Goal: Task Accomplishment & Management: Use online tool/utility

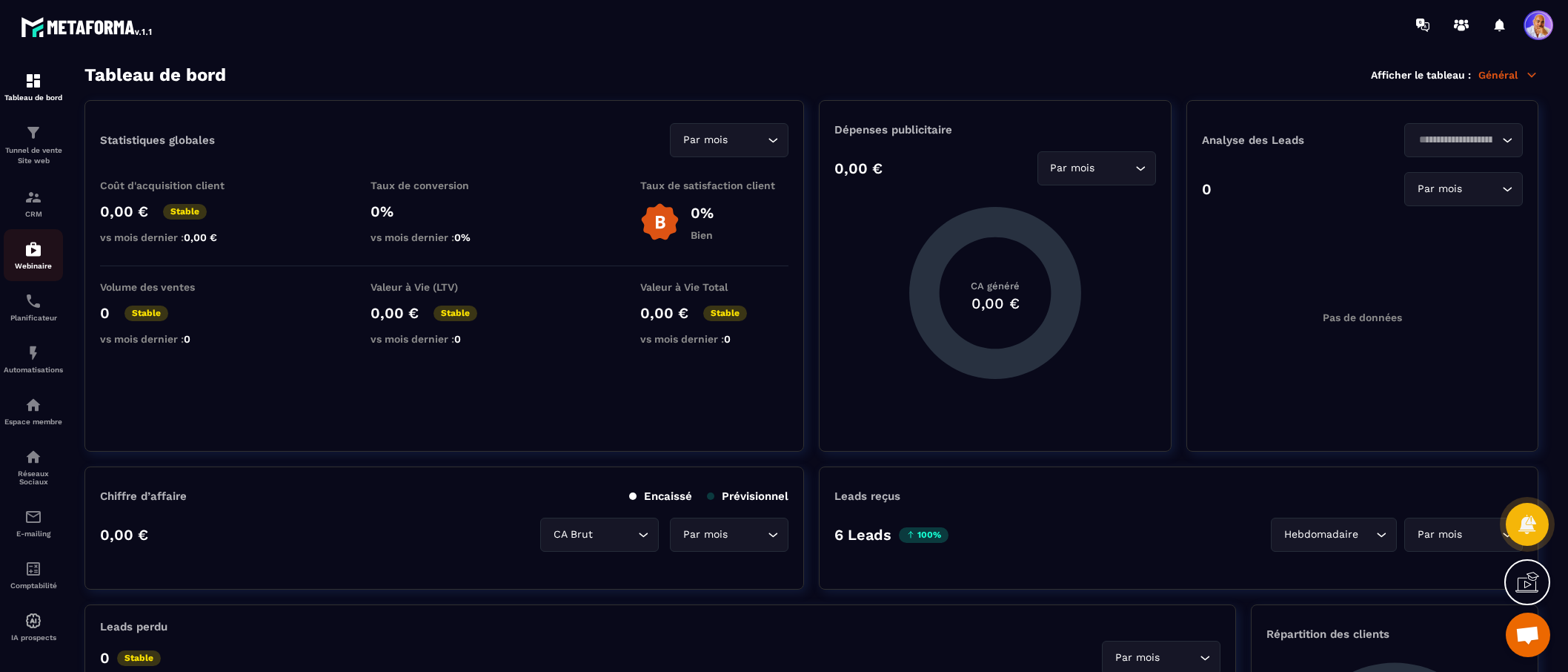
click at [29, 254] on img at bounding box center [33, 249] width 18 height 18
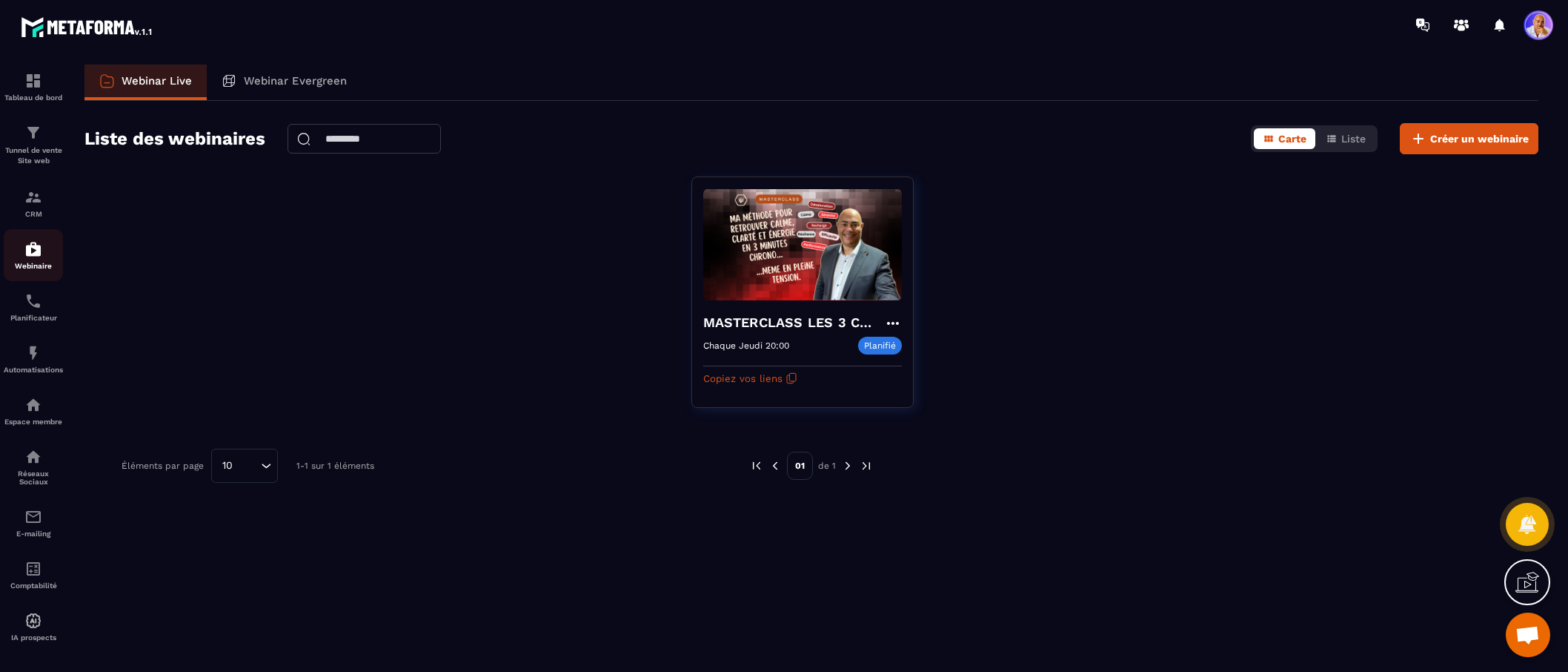
click at [34, 258] on img at bounding box center [33, 249] width 18 height 18
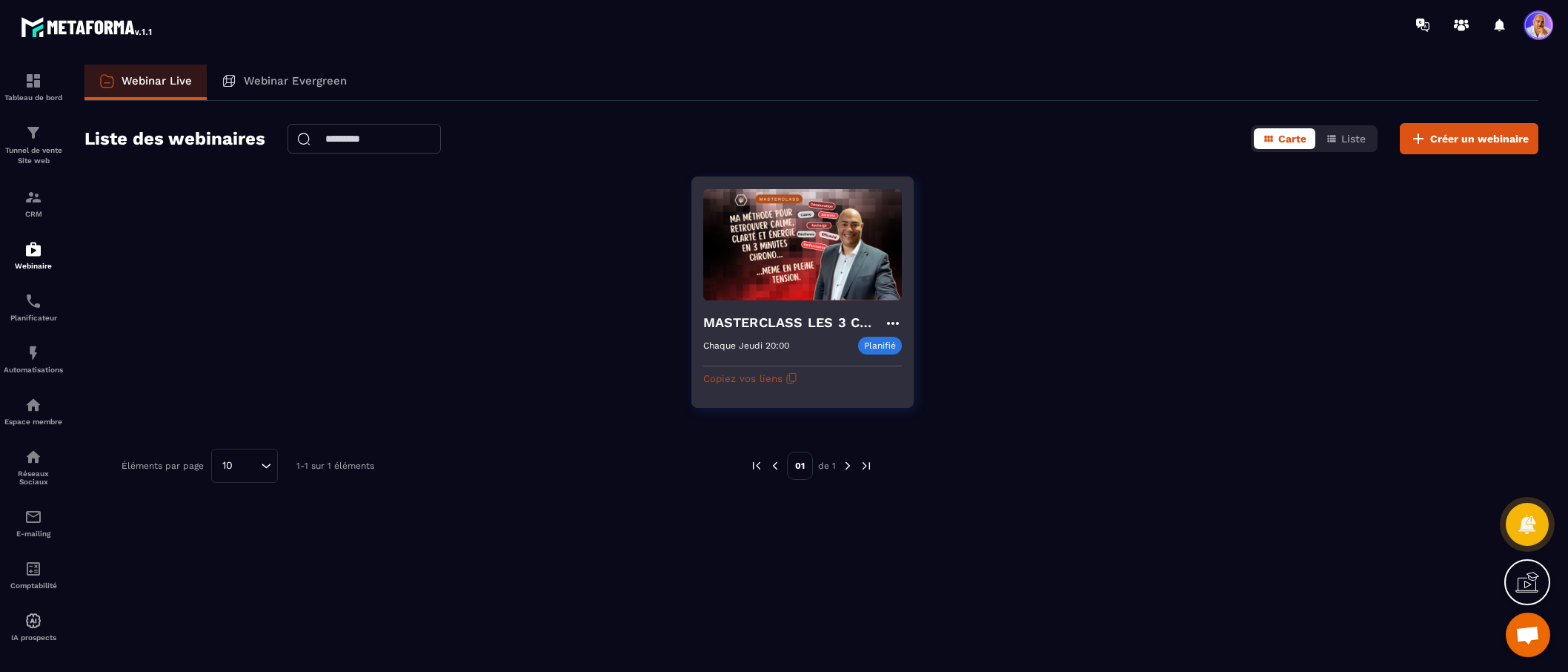
click at [748, 377] on button "Copiez vos liens" at bounding box center [750, 379] width 94 height 24
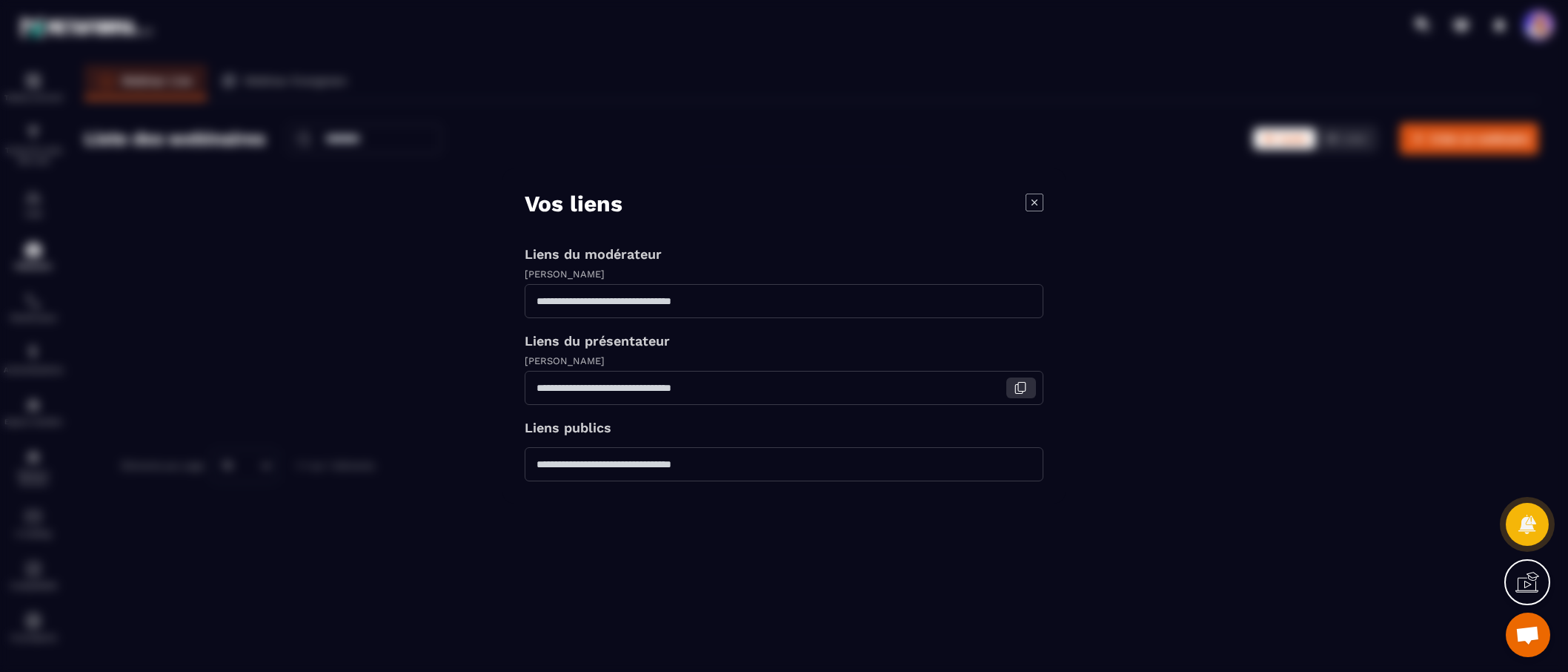
click at [1024, 389] on icon "Modal window" at bounding box center [1020, 387] width 13 height 13
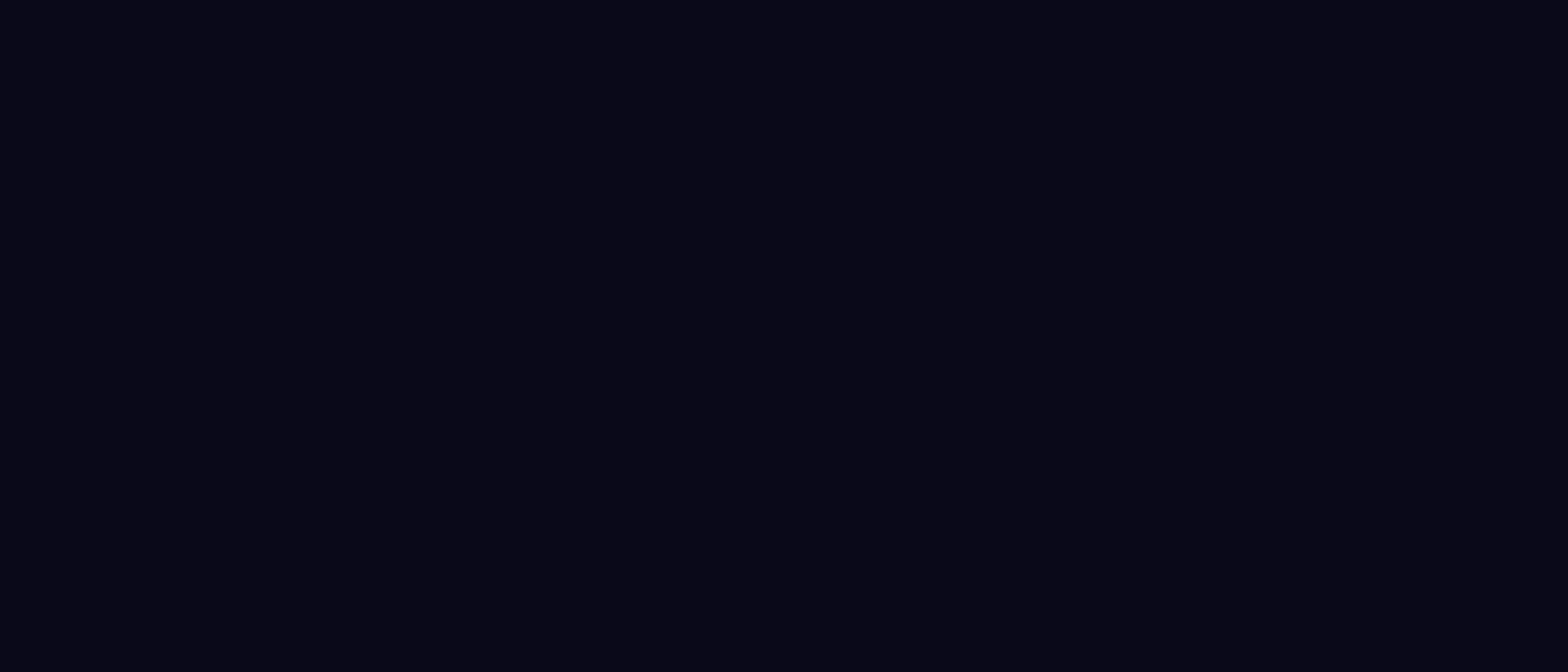
select select "******"
select select "*****"
select select "******"
select select "*****"
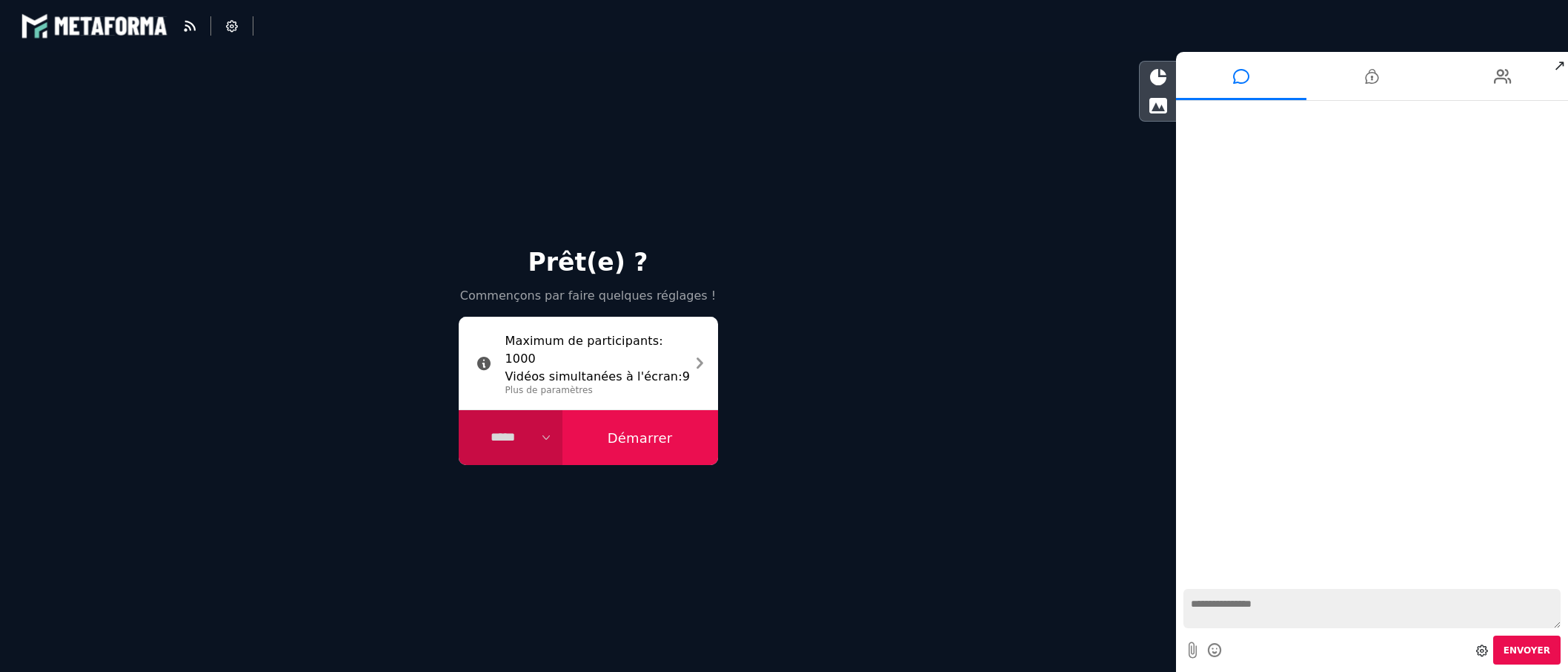
click at [636, 434] on button "Démarrer" at bounding box center [640, 437] width 156 height 55
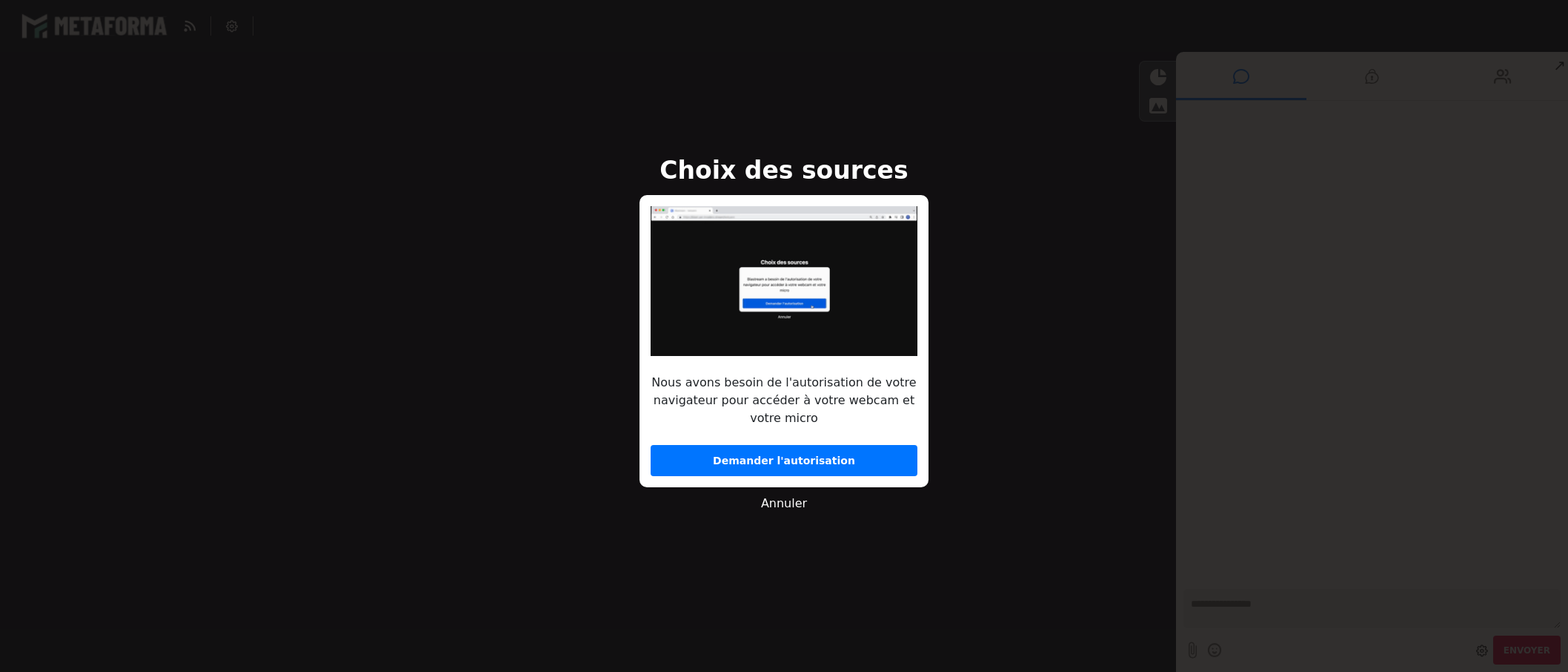
click at [803, 462] on button "Demander l'autorisation" at bounding box center [784, 461] width 266 height 31
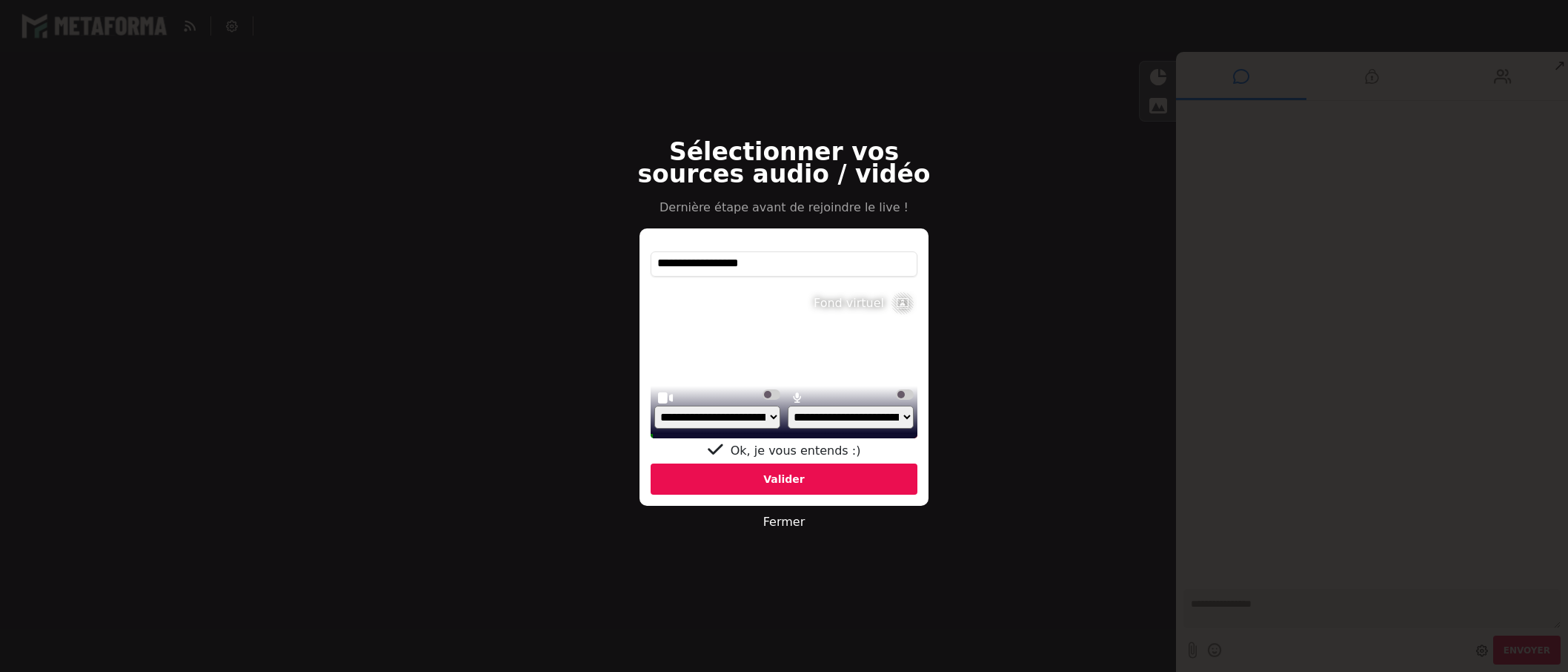
click at [784, 475] on div "Valider" at bounding box center [784, 479] width 266 height 31
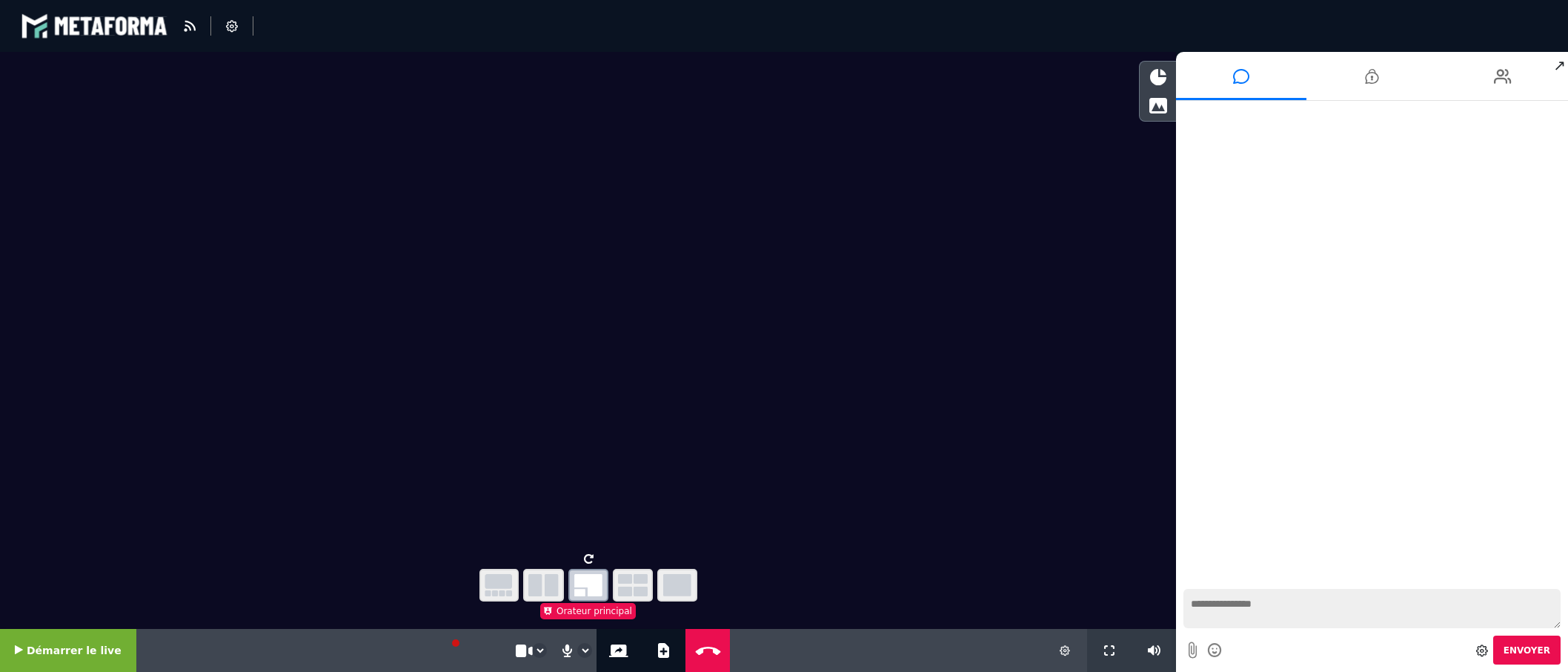
click at [498, 596] on button "button" at bounding box center [499, 585] width 40 height 33
click at [538, 589] on icon "button" at bounding box center [543, 585] width 30 height 22
click at [684, 589] on icon "button" at bounding box center [677, 585] width 28 height 22
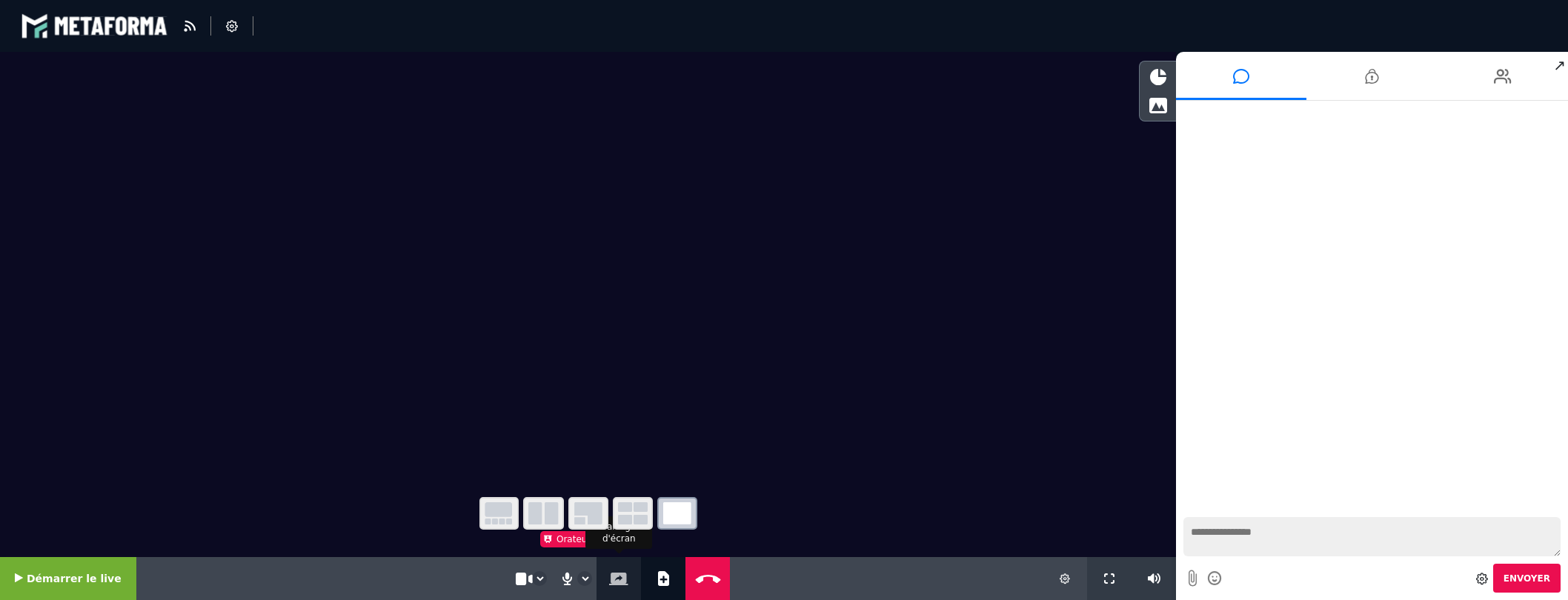
click at [609, 572] on button "Partage d'écran" at bounding box center [618, 578] width 25 height 43
click at [596, 520] on icon "button" at bounding box center [588, 514] width 28 height 22
click at [679, 517] on icon "button" at bounding box center [677, 514] width 28 height 22
click at [533, 513] on icon "button" at bounding box center [543, 514] width 30 height 22
click at [1158, 79] on icon at bounding box center [1158, 77] width 16 height 16
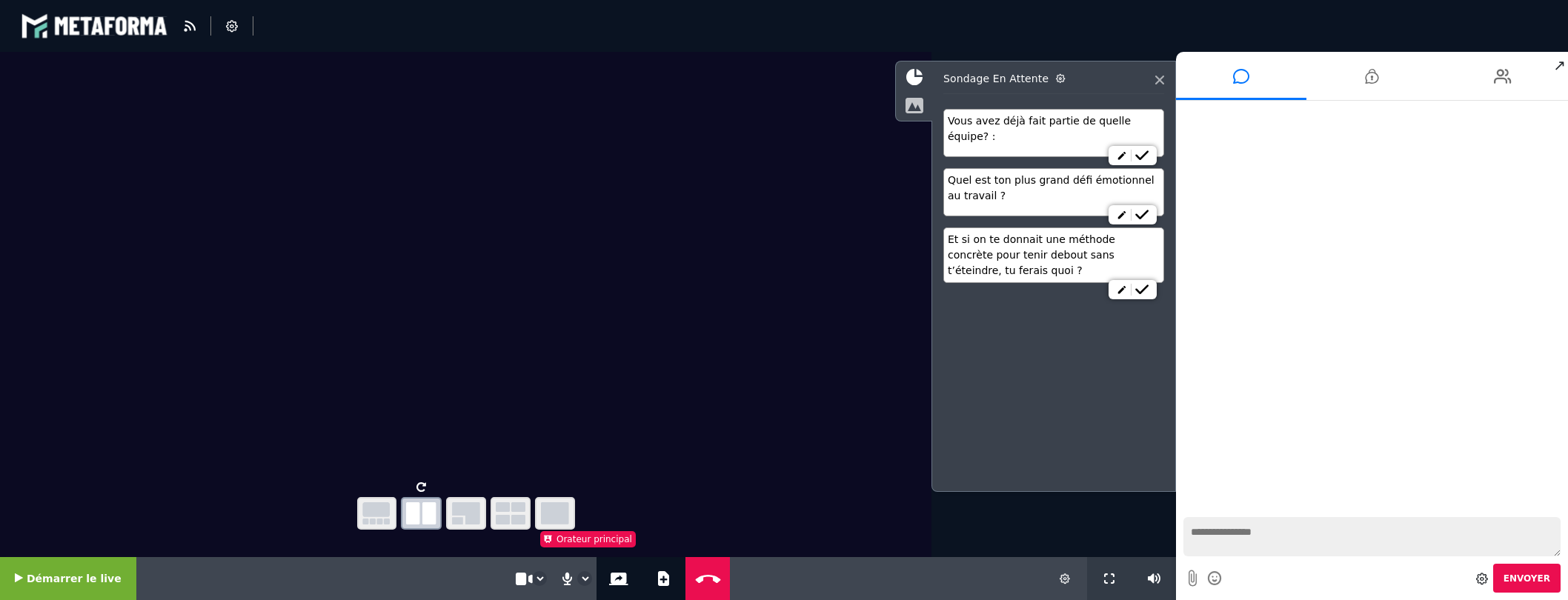
click at [917, 103] on icon at bounding box center [914, 105] width 18 height 16
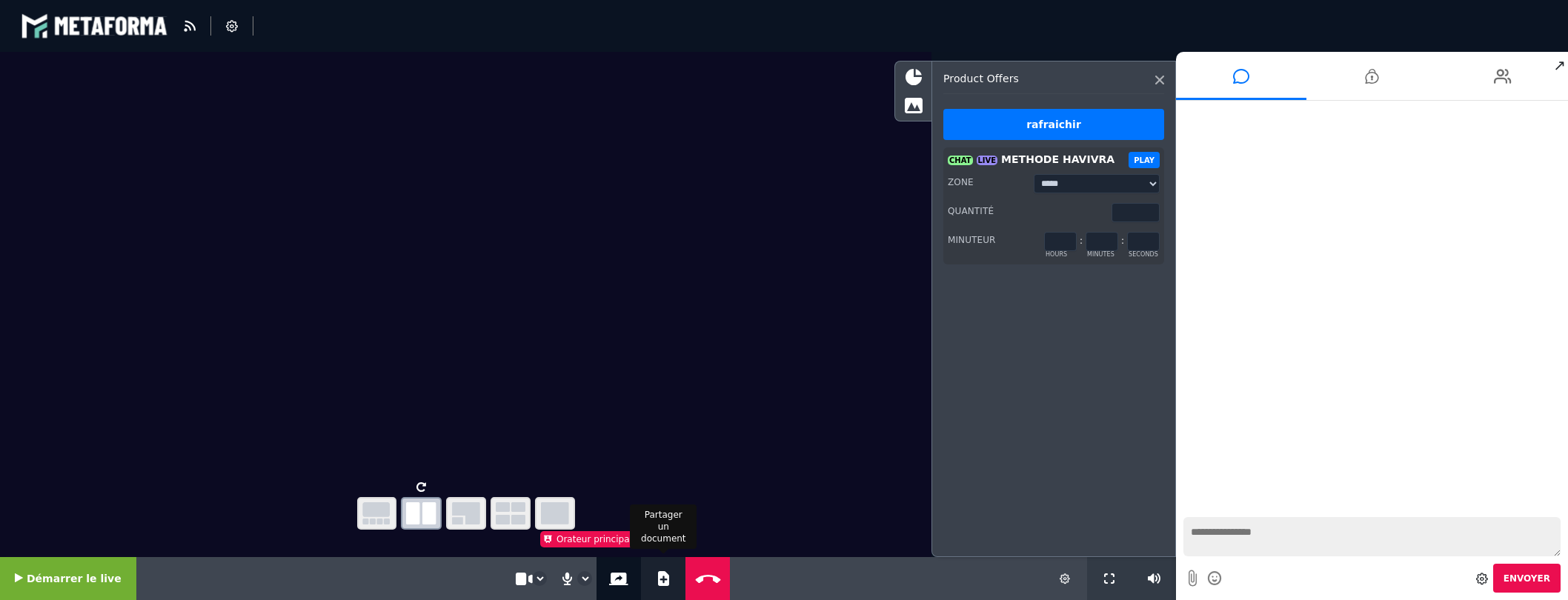
click at [658, 578] on icon at bounding box center [663, 578] width 11 height 15
select select "******"
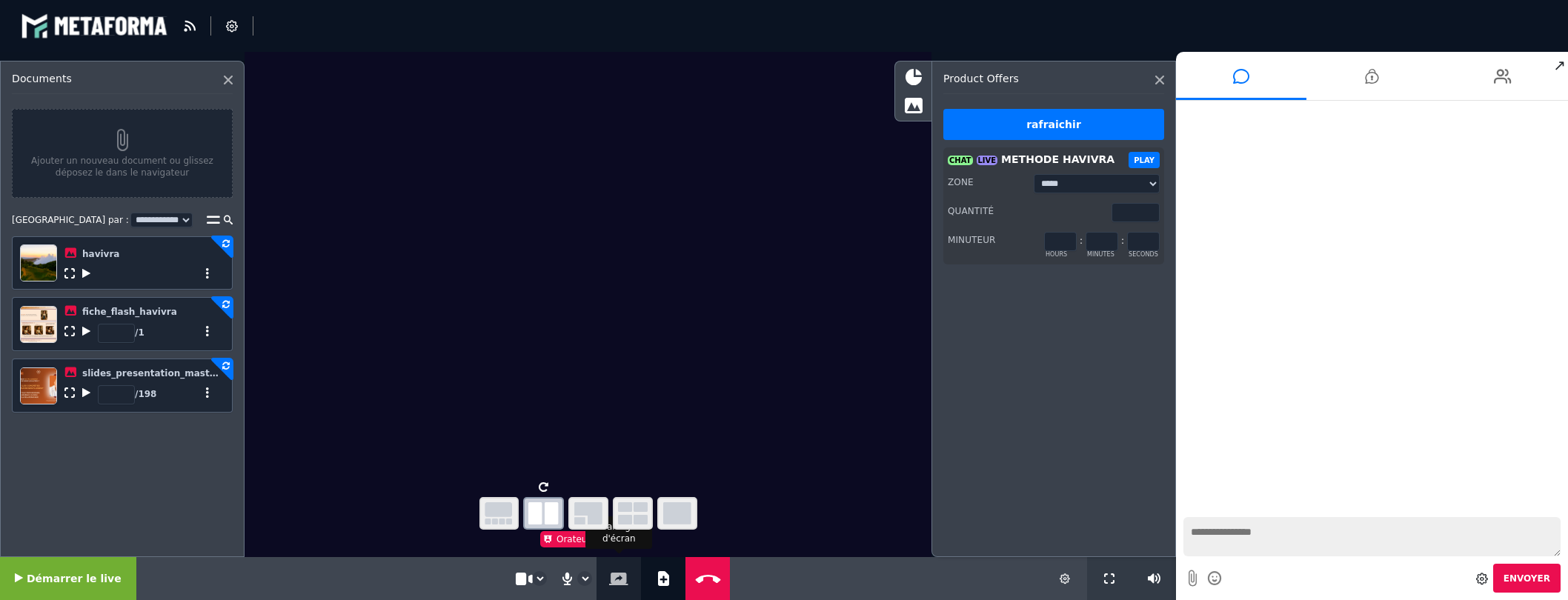
click at [609, 581] on icon at bounding box center [619, 578] width 19 height 13
click at [672, 509] on icon "button" at bounding box center [677, 514] width 28 height 22
click at [505, 516] on icon "button" at bounding box center [498, 514] width 28 height 22
click at [546, 516] on icon "button" at bounding box center [543, 514] width 30 height 22
click at [594, 512] on icon "button" at bounding box center [588, 514] width 28 height 22
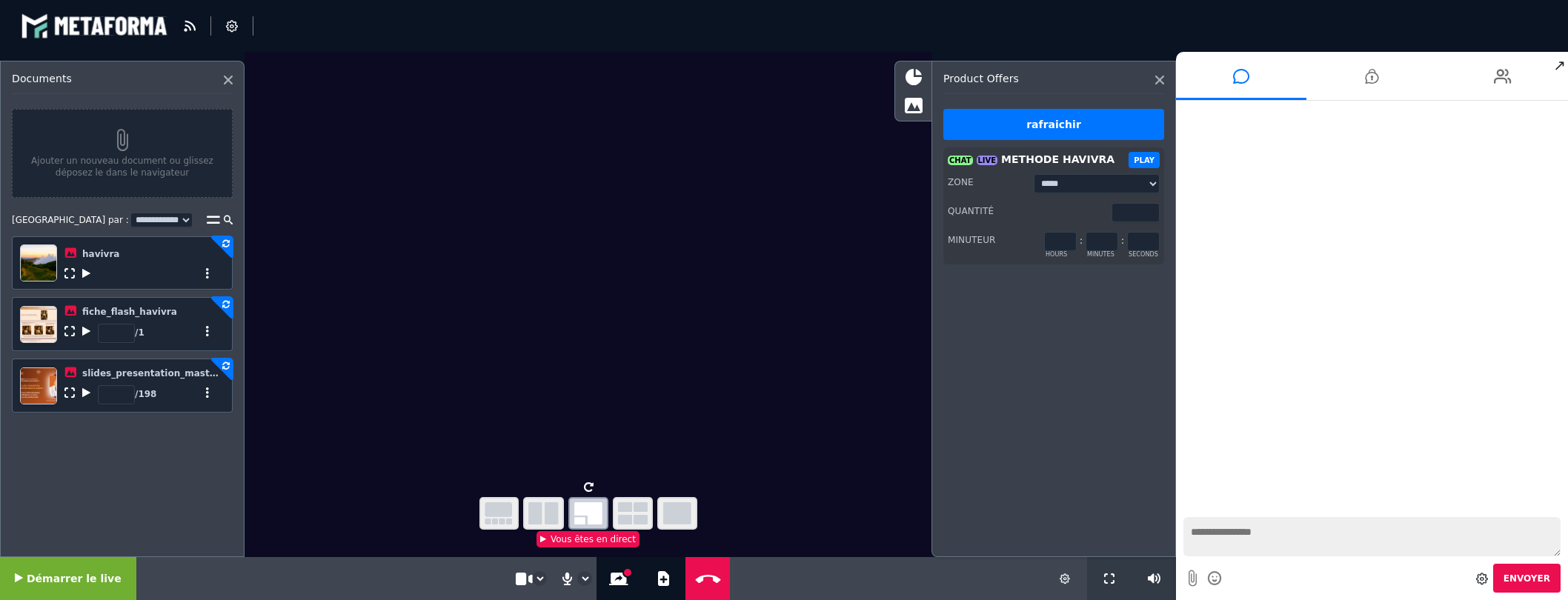
click at [626, 516] on icon "button" at bounding box center [633, 514] width 29 height 22
click at [503, 509] on icon "button" at bounding box center [498, 514] width 28 height 22
click at [578, 514] on icon "button" at bounding box center [588, 514] width 28 height 22
click at [665, 513] on icon "button" at bounding box center [677, 514] width 28 height 22
click at [578, 514] on icon "button" at bounding box center [588, 514] width 28 height 22
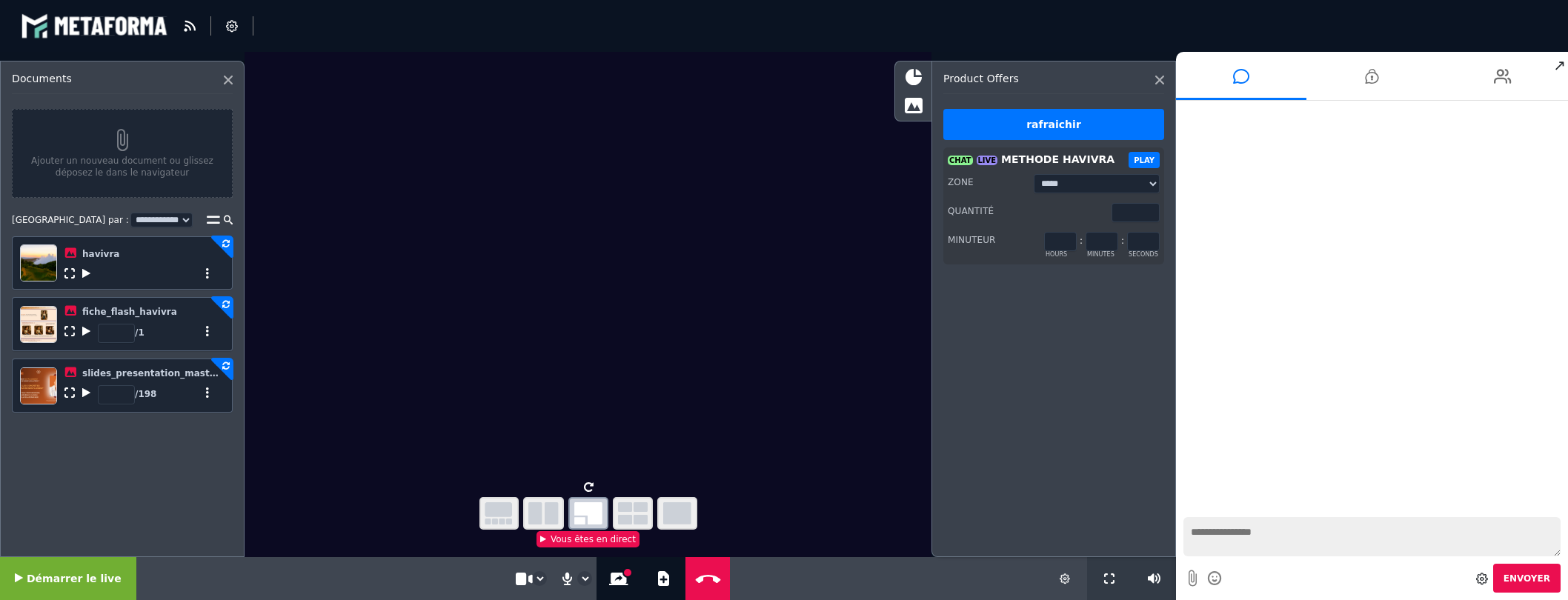
click at [531, 510] on icon "button" at bounding box center [543, 514] width 30 height 22
click at [684, 244] on video at bounding box center [588, 264] width 687 height 424
click at [1159, 81] on icon at bounding box center [1159, 80] width 9 height 9
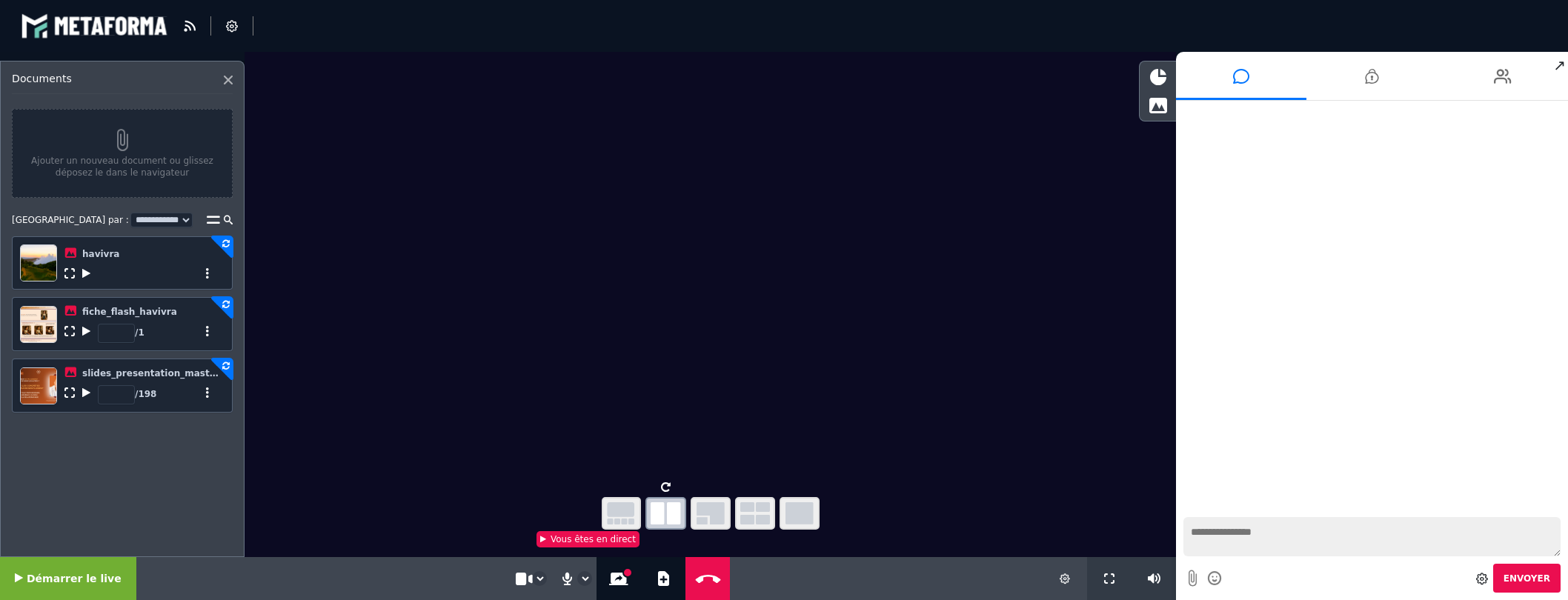
click at [621, 507] on icon "button" at bounding box center [621, 514] width 28 height 22
click at [705, 513] on icon "button" at bounding box center [710, 514] width 28 height 22
click at [792, 517] on icon "button" at bounding box center [799, 514] width 28 height 22
click at [711, 517] on icon "button" at bounding box center [710, 514] width 28 height 22
click at [610, 571] on button "Partage d'écran" at bounding box center [618, 578] width 25 height 43
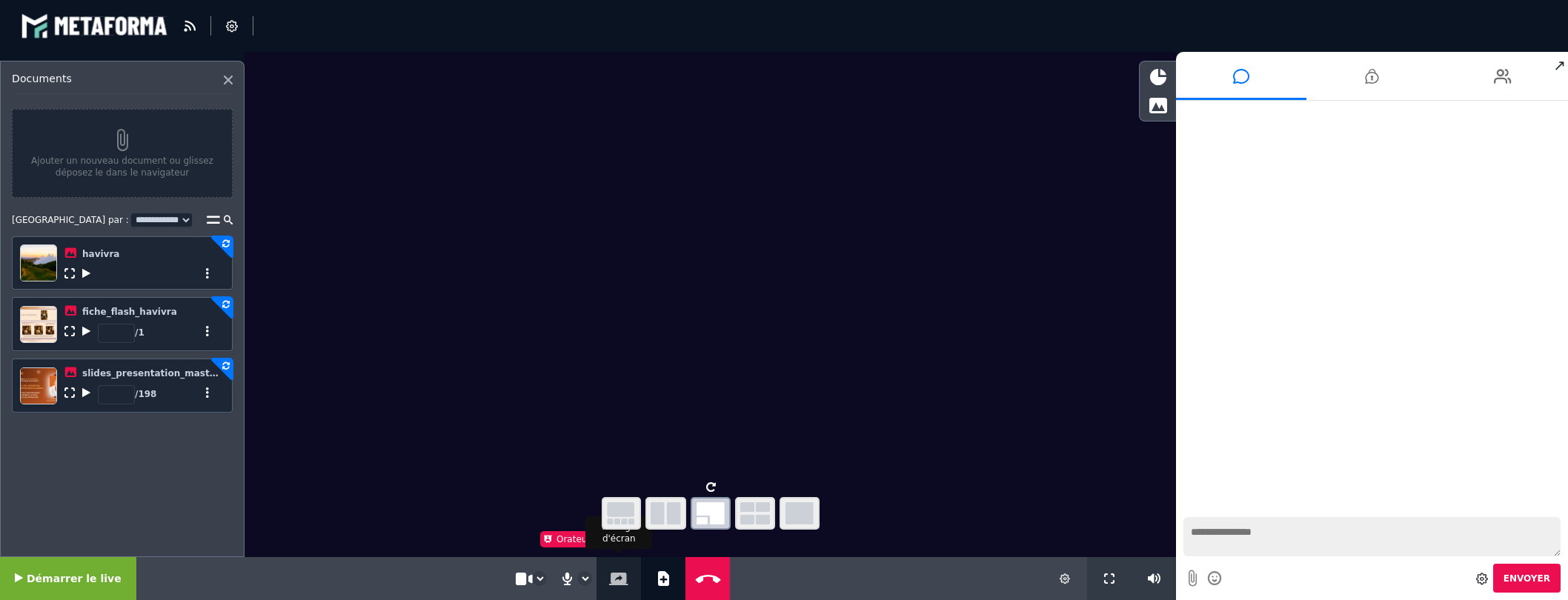
click at [609, 572] on icon at bounding box center [619, 578] width 19 height 13
click at [612, 573] on icon at bounding box center [619, 578] width 19 height 13
click at [610, 568] on button "Partage d'écran" at bounding box center [618, 578] width 25 height 43
click at [666, 518] on icon "button" at bounding box center [665, 514] width 30 height 22
click at [710, 515] on icon "button" at bounding box center [710, 514] width 28 height 22
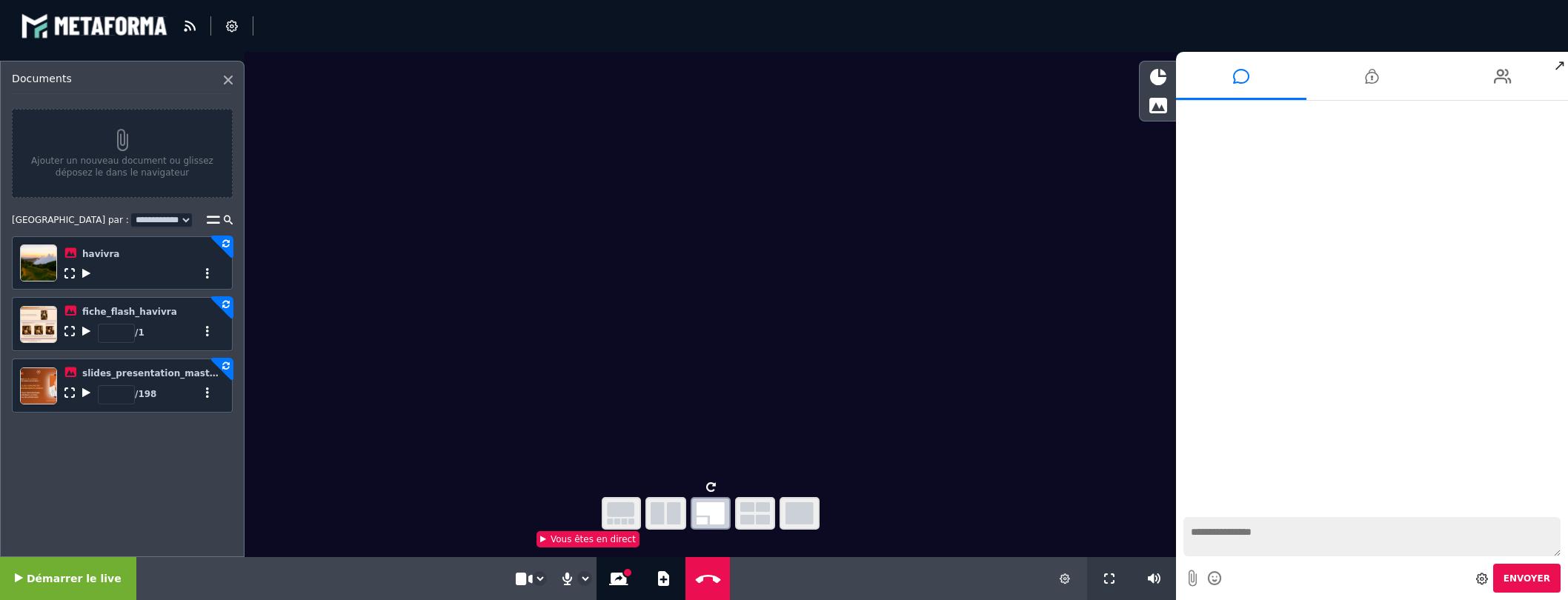
click at [713, 484] on icon at bounding box center [710, 487] width 9 height 11
click at [709, 481] on span at bounding box center [710, 484] width 9 height 15
click at [615, 516] on icon "button" at bounding box center [621, 514] width 28 height 22
click at [620, 484] on icon at bounding box center [621, 487] width 9 height 11
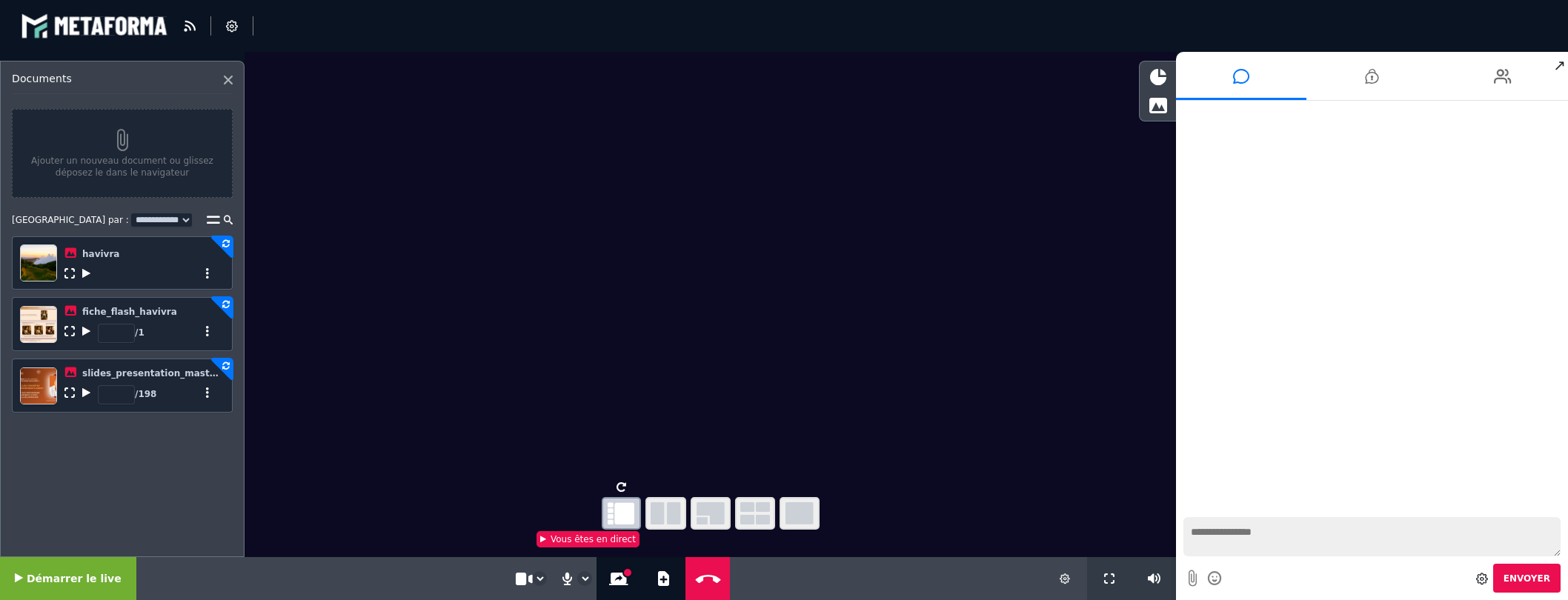
click at [619, 484] on icon at bounding box center [621, 487] width 9 height 11
click at [534, 578] on select "**********" at bounding box center [539, 578] width 13 height 13
click at [609, 578] on icon at bounding box center [619, 578] width 19 height 13
click at [609, 578] on icon at bounding box center [619, 578] width 19 height 13
click at [609, 577] on icon at bounding box center [619, 578] width 19 height 13
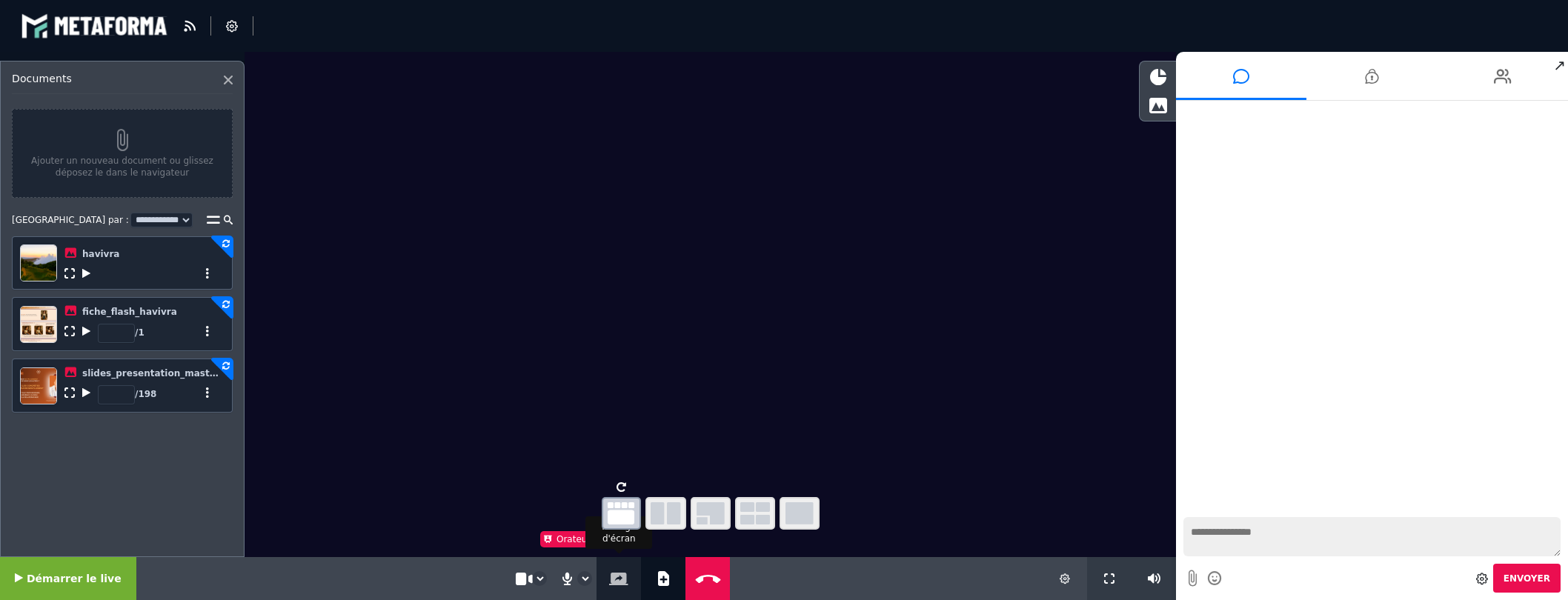
click at [615, 567] on button "Partage d'écran" at bounding box center [618, 578] width 25 height 43
click at [615, 578] on icon at bounding box center [619, 578] width 19 height 13
click at [611, 576] on icon at bounding box center [619, 578] width 19 height 13
click at [1062, 578] on icon at bounding box center [1065, 578] width 10 height 10
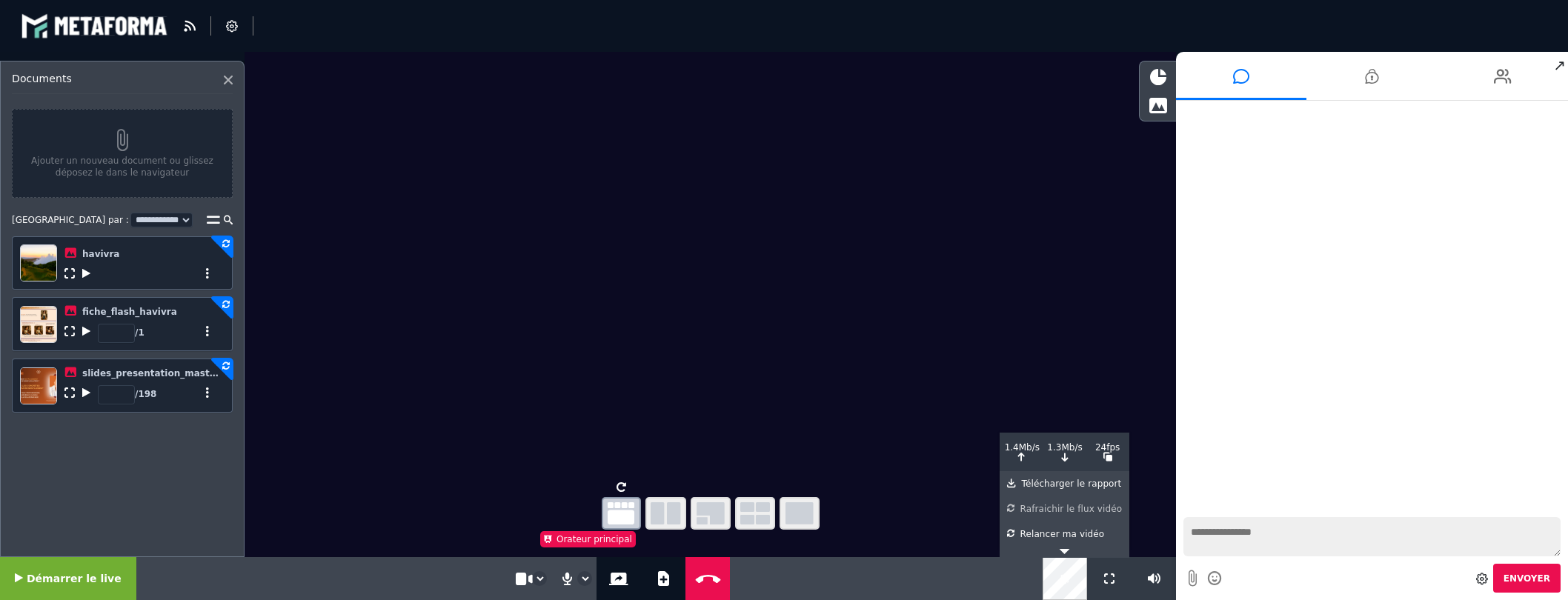
click at [1050, 509] on div "Rafraichir le flux vidéo" at bounding box center [1064, 506] width 115 height 19
click at [614, 578] on icon at bounding box center [619, 578] width 19 height 13
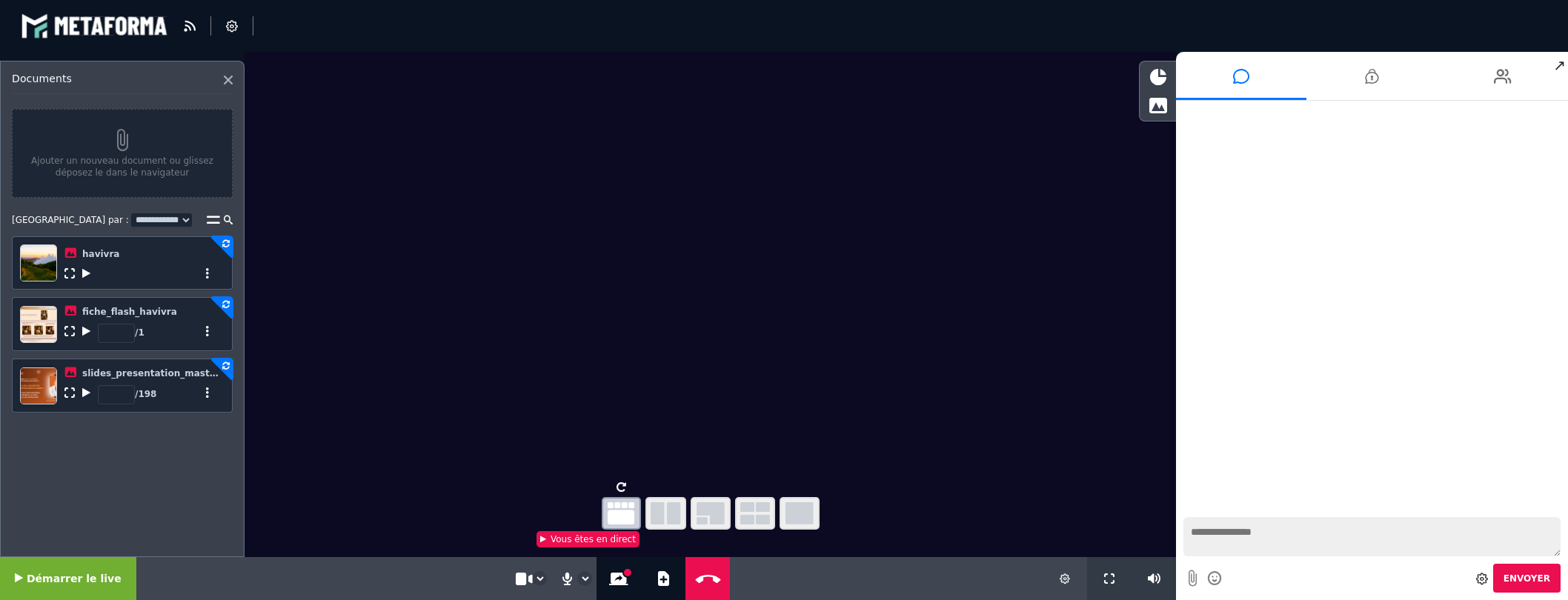
click at [796, 516] on icon "button" at bounding box center [799, 514] width 28 height 22
click at [650, 241] on video at bounding box center [710, 264] width 932 height 424
click at [704, 576] on icon at bounding box center [708, 578] width 32 height 11
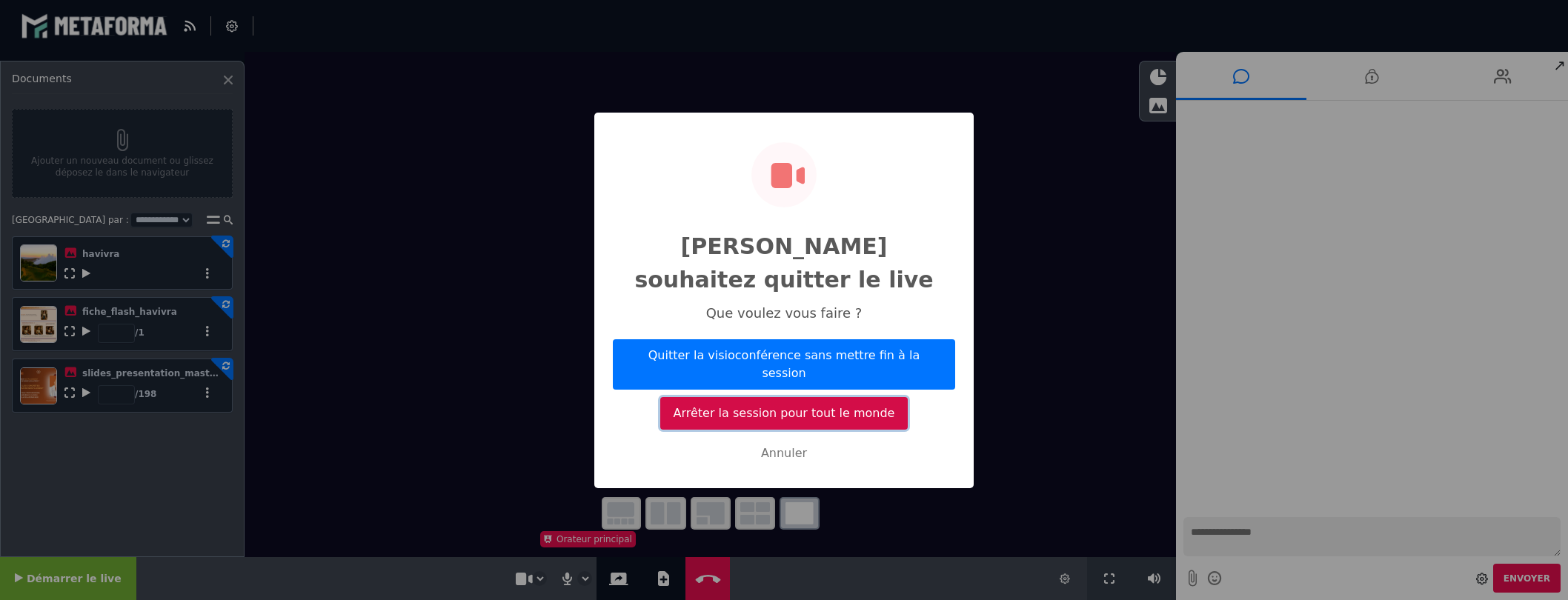
click at [775, 397] on button "Arrêter la session pour tout le monde" at bounding box center [784, 414] width 247 height 33
select select "*****"
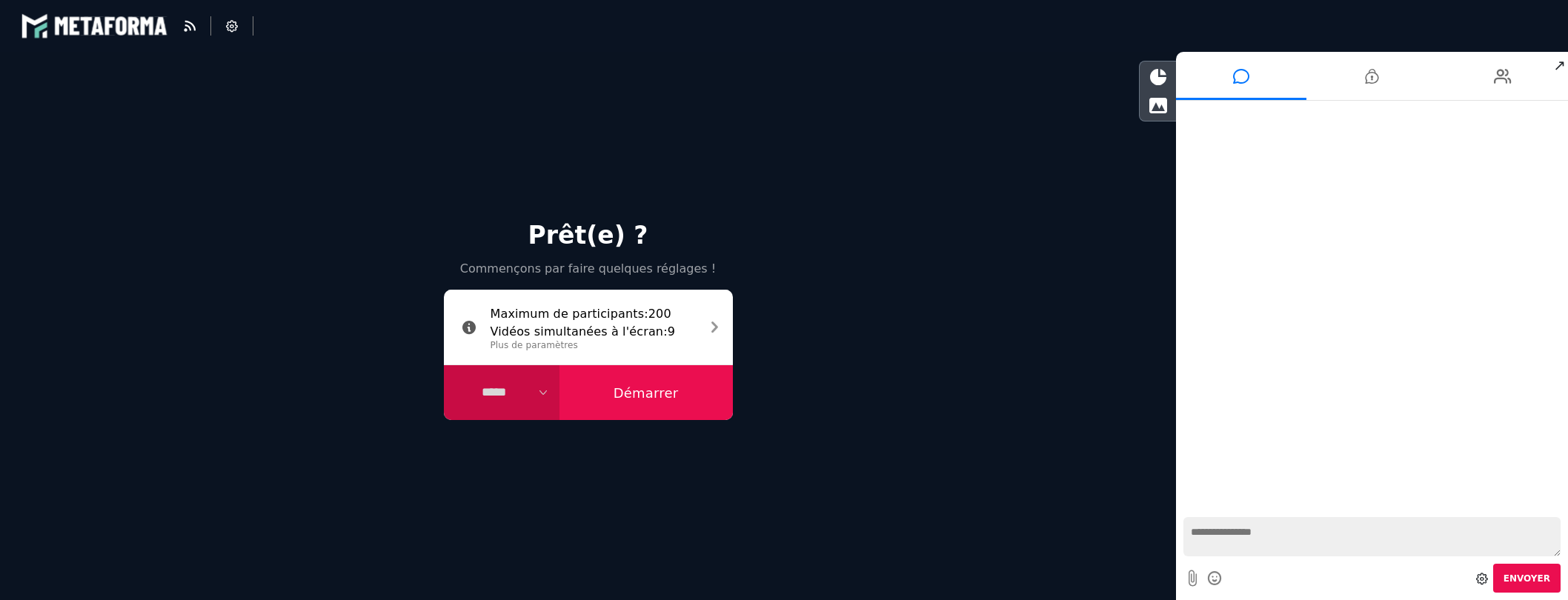
drag, startPoint x: 641, startPoint y: 393, endPoint x: 633, endPoint y: 393, distance: 8.0
click at [640, 393] on button "Démarrer" at bounding box center [646, 393] width 173 height 55
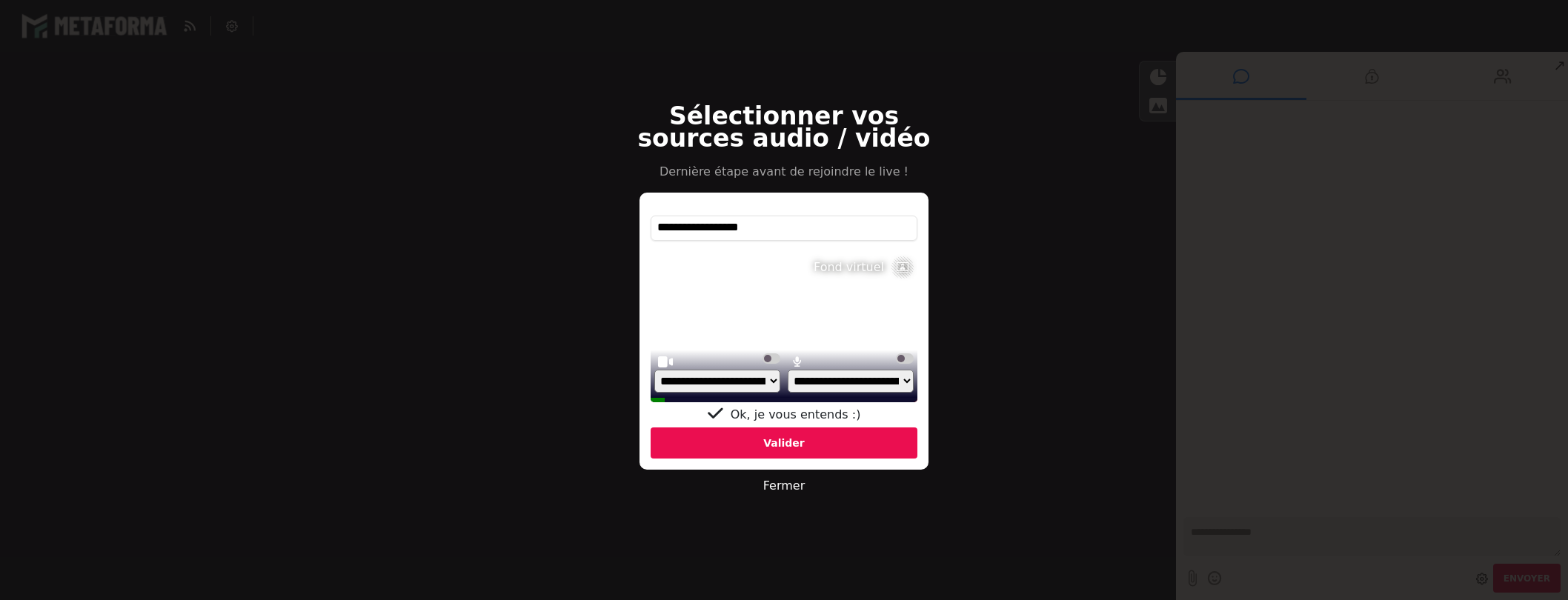
click at [764, 437] on div "Valider" at bounding box center [784, 443] width 266 height 31
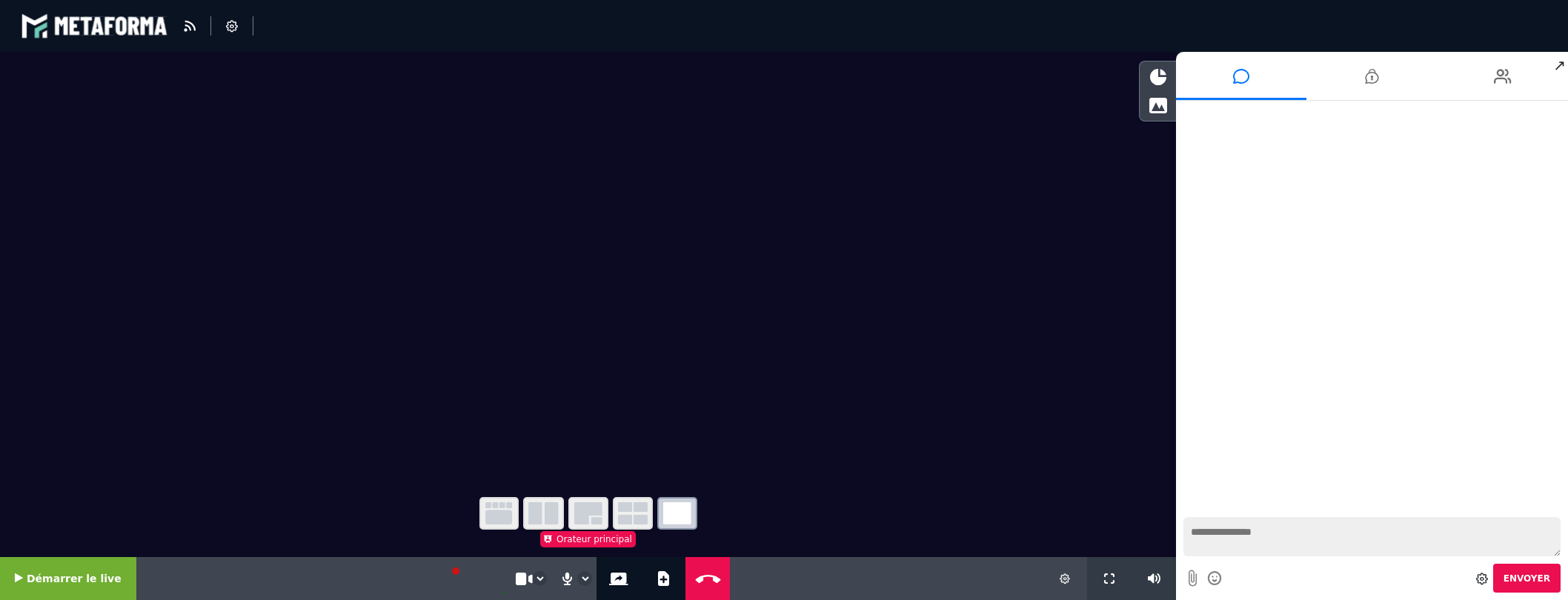
click at [1064, 580] on icon at bounding box center [1065, 578] width 10 height 10
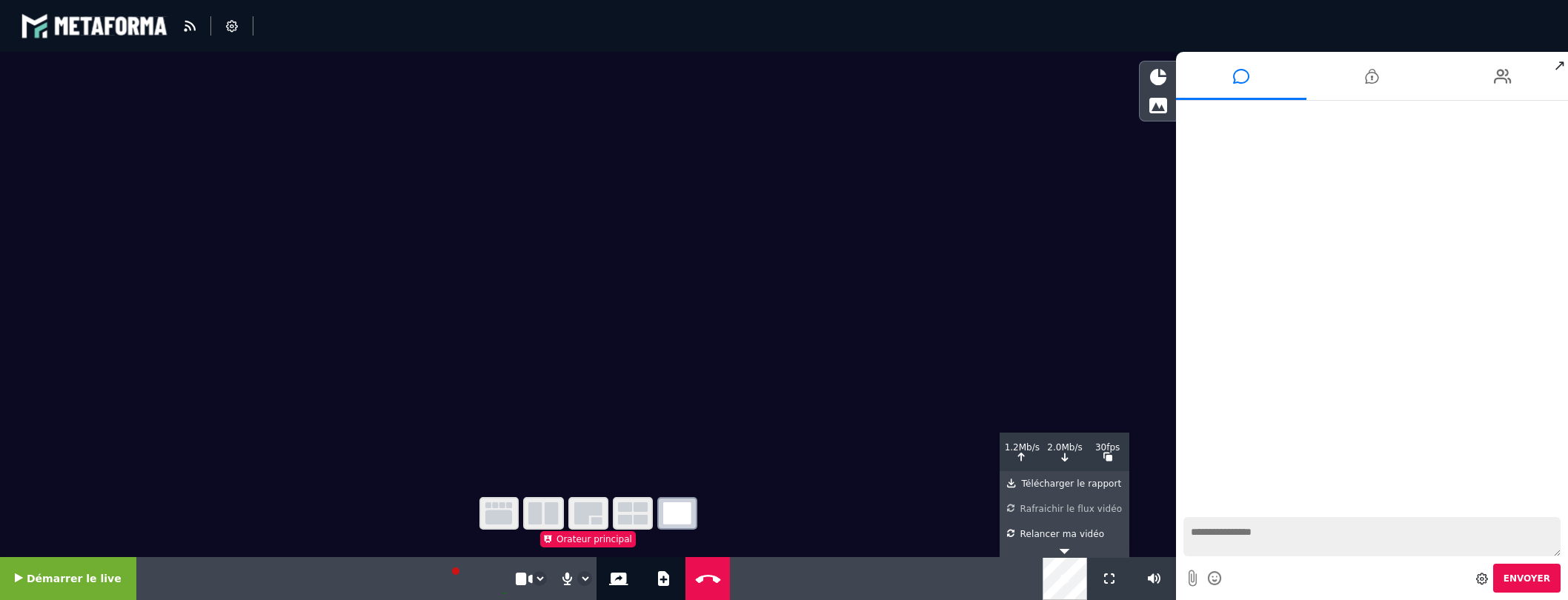
click at [1063, 509] on div "Rafraichir le flux vidéo" at bounding box center [1064, 506] width 115 height 19
click at [609, 575] on icon at bounding box center [619, 578] width 19 height 13
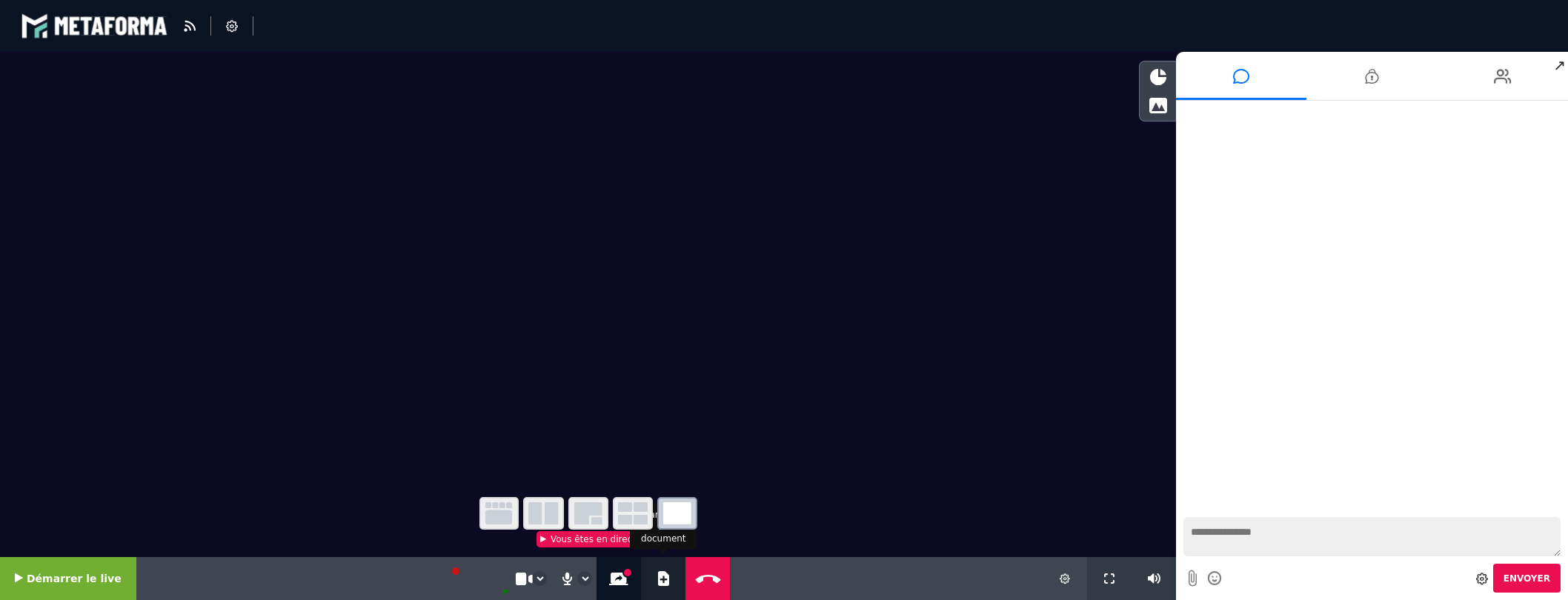
click at [658, 581] on icon at bounding box center [663, 578] width 11 height 15
select select "******"
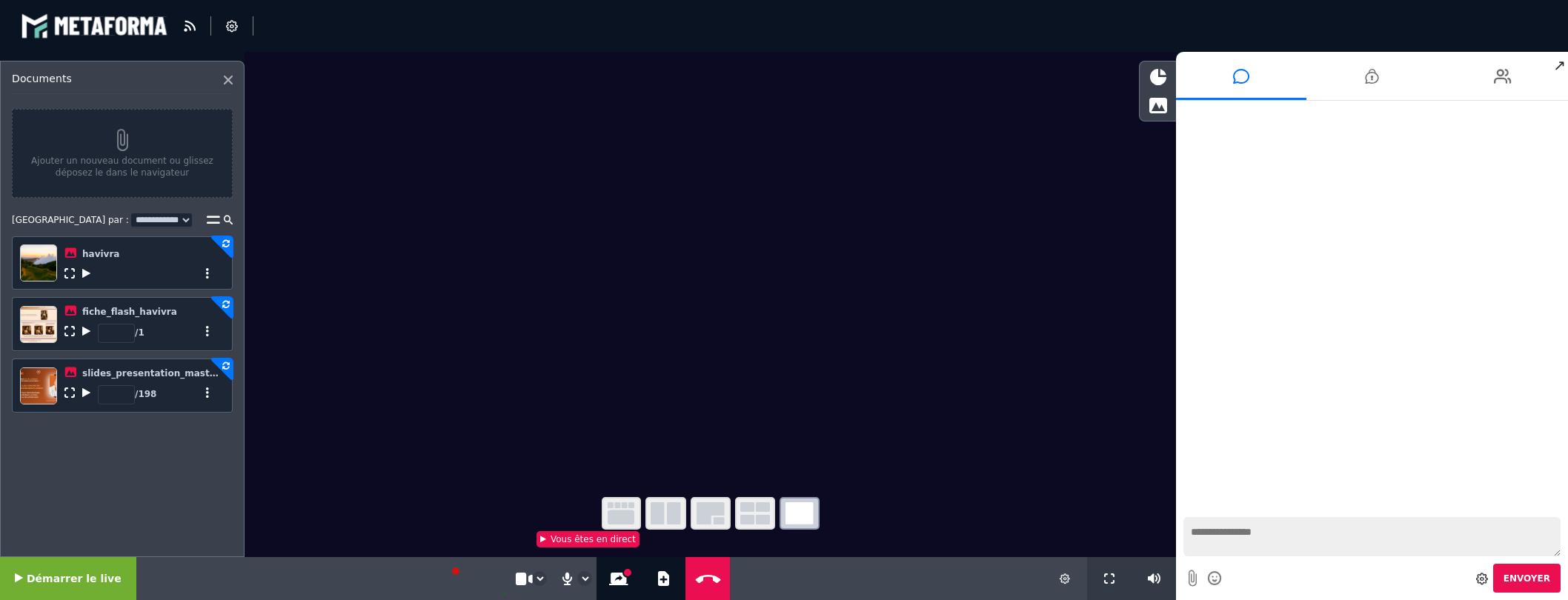
click at [87, 273] on icon at bounding box center [85, 273] width 8 height 10
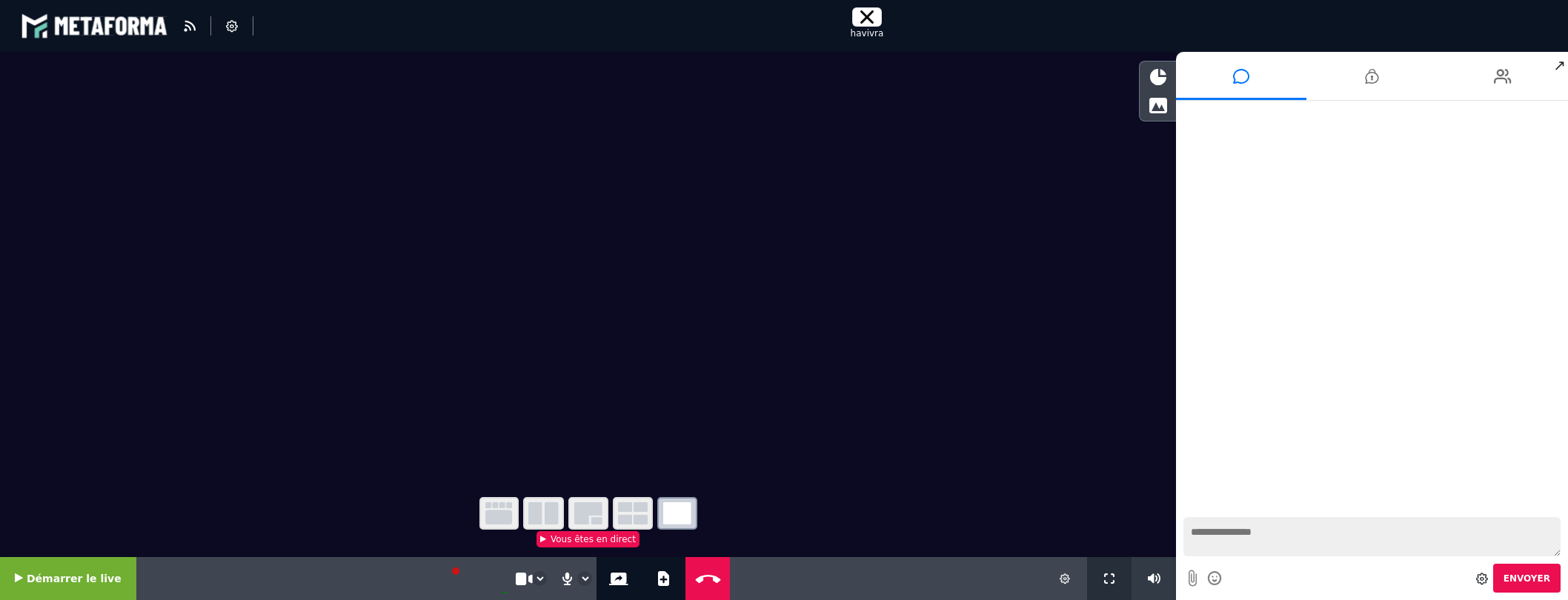
click at [1106, 574] on icon at bounding box center [1109, 578] width 10 height 10
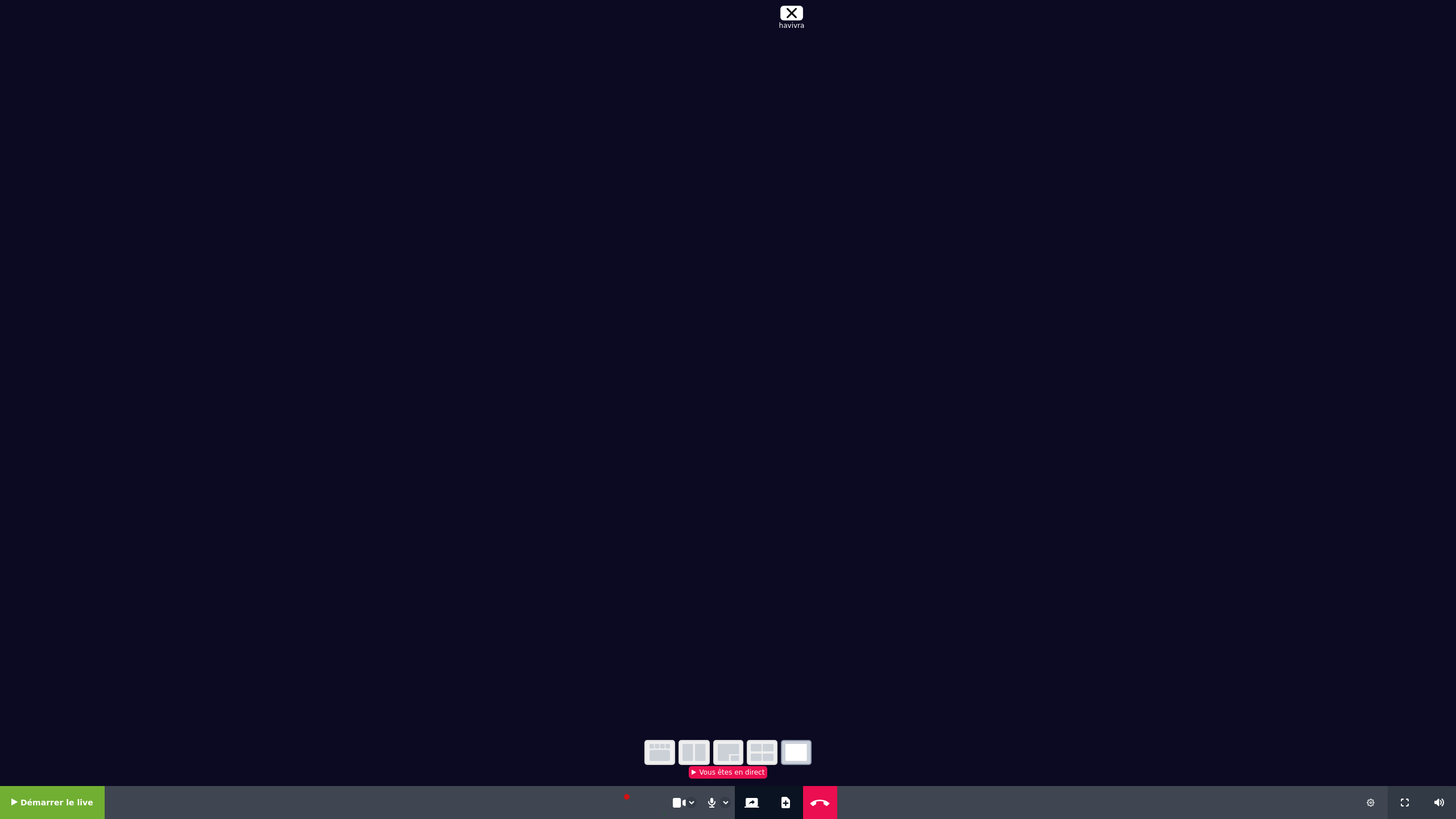
click at [1203, 515] on icon at bounding box center [1371, 802] width 8 height 8
click at [1203, 515] on div "Rafraichir le flux vidéo" at bounding box center [1370, 747] width 88 height 15
click at [789, 14] on icon at bounding box center [791, 13] width 10 height 10
click at [1203, 515] on icon at bounding box center [1404, 802] width 8 height 8
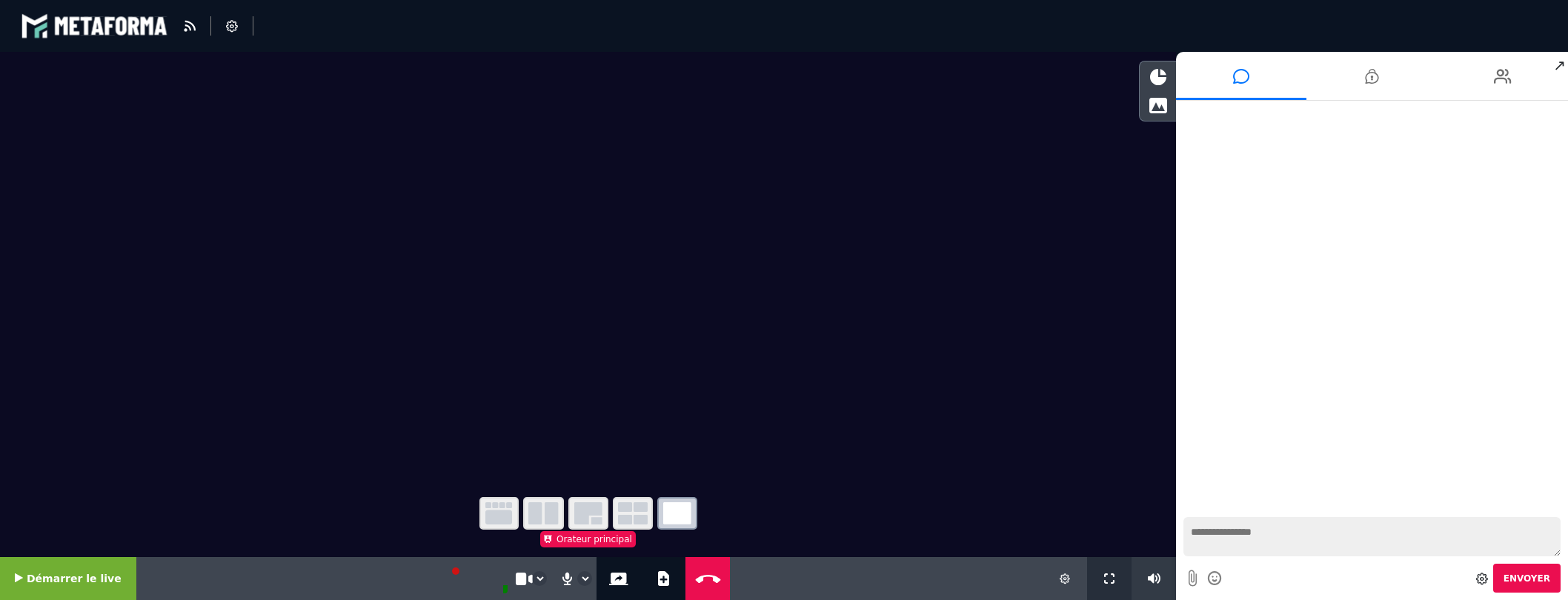
click at [1106, 572] on button at bounding box center [1109, 578] width 16 height 43
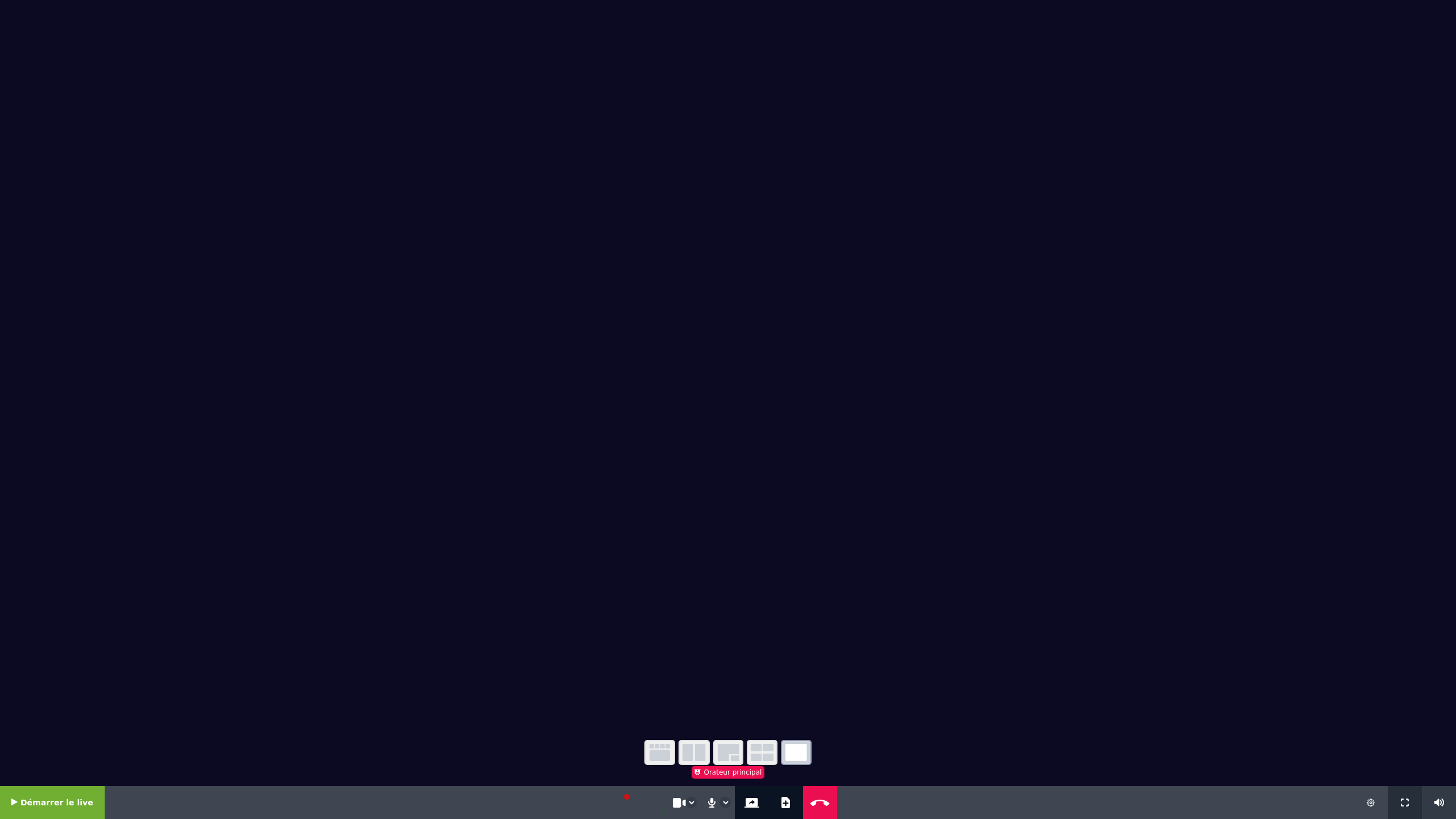
click at [1203, 515] on icon at bounding box center [1404, 802] width 8 height 8
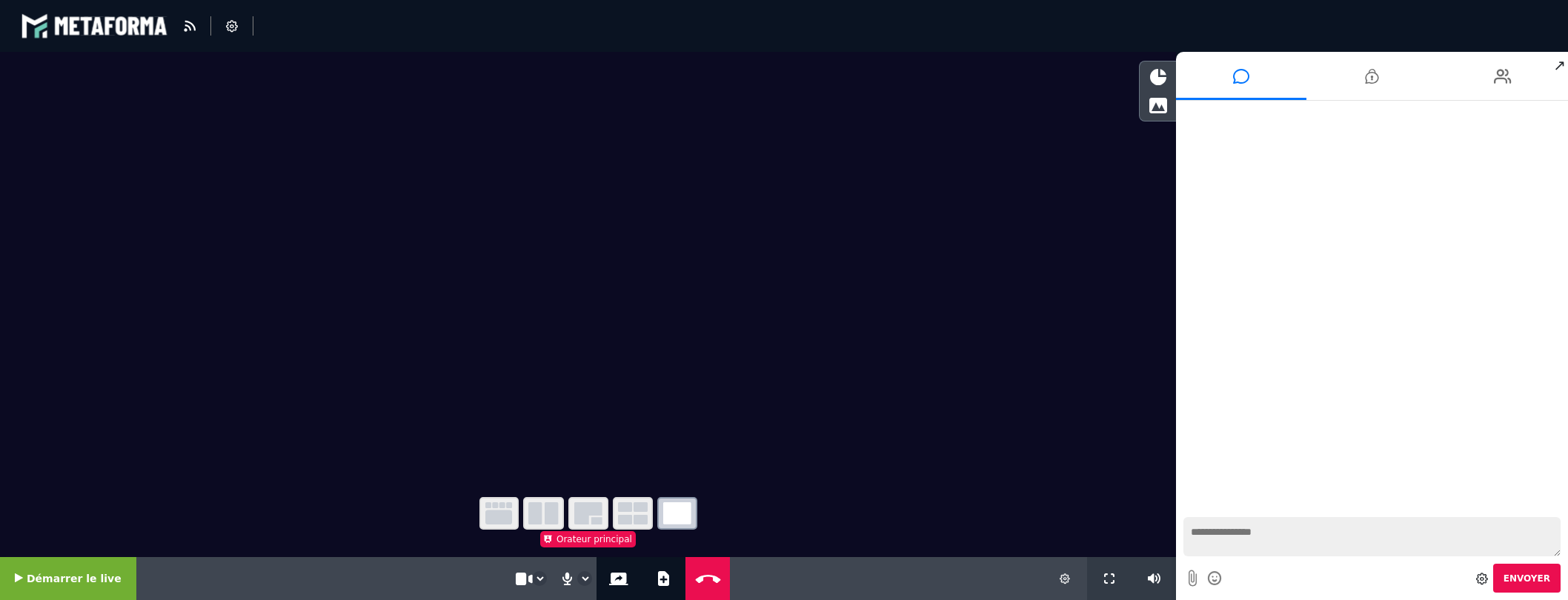
click at [1065, 575] on icon at bounding box center [1065, 578] width 10 height 10
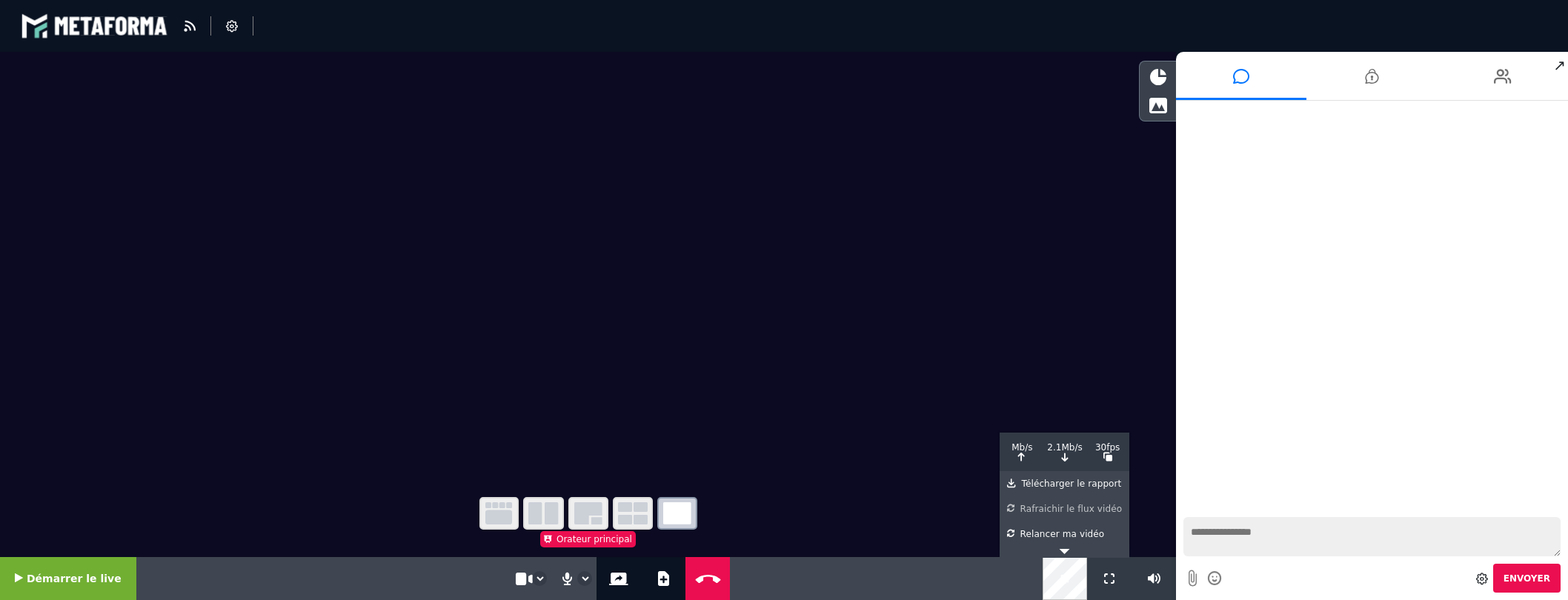
click at [1058, 507] on div "Rafraichir le flux vidéo" at bounding box center [1064, 506] width 115 height 19
click at [1037, 509] on div "Rafraichir le flux vidéo" at bounding box center [1064, 506] width 115 height 19
click at [1031, 510] on div "Rafraichir le flux vidéo" at bounding box center [1064, 506] width 115 height 19
click at [609, 573] on icon at bounding box center [619, 578] width 19 height 13
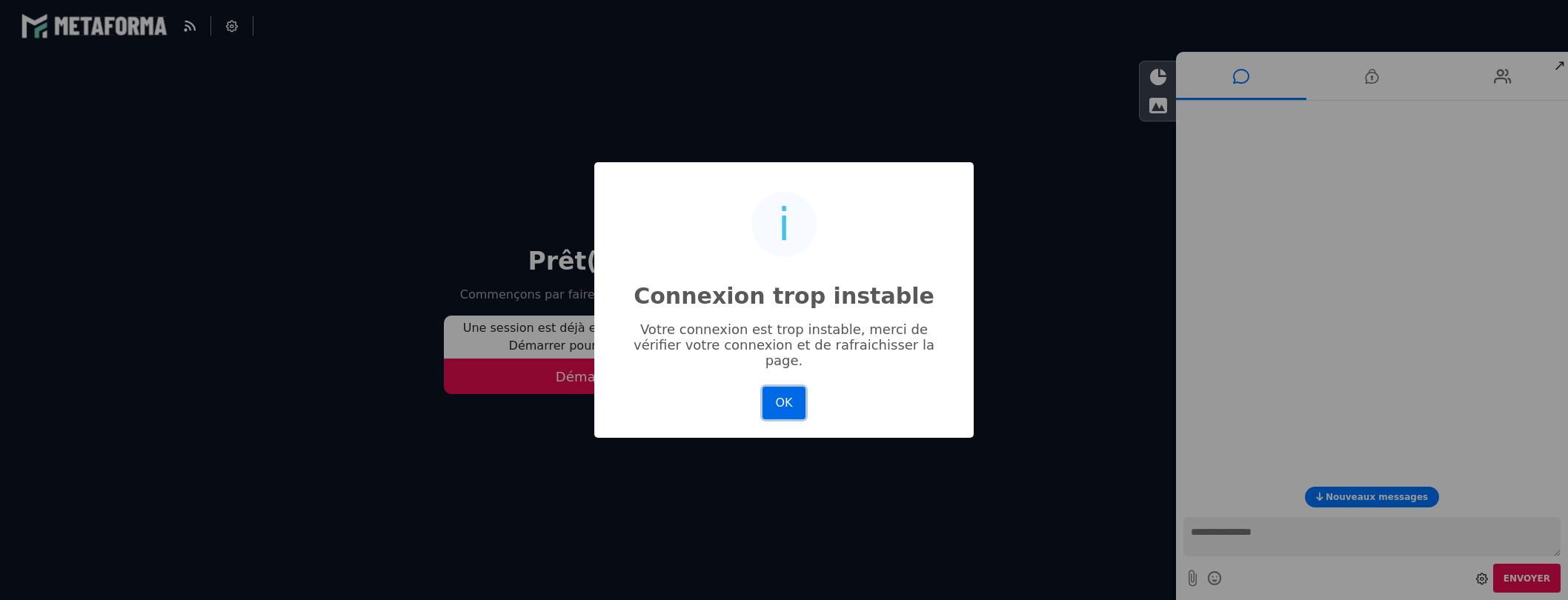
click at [778, 397] on button "OK" at bounding box center [784, 403] width 43 height 33
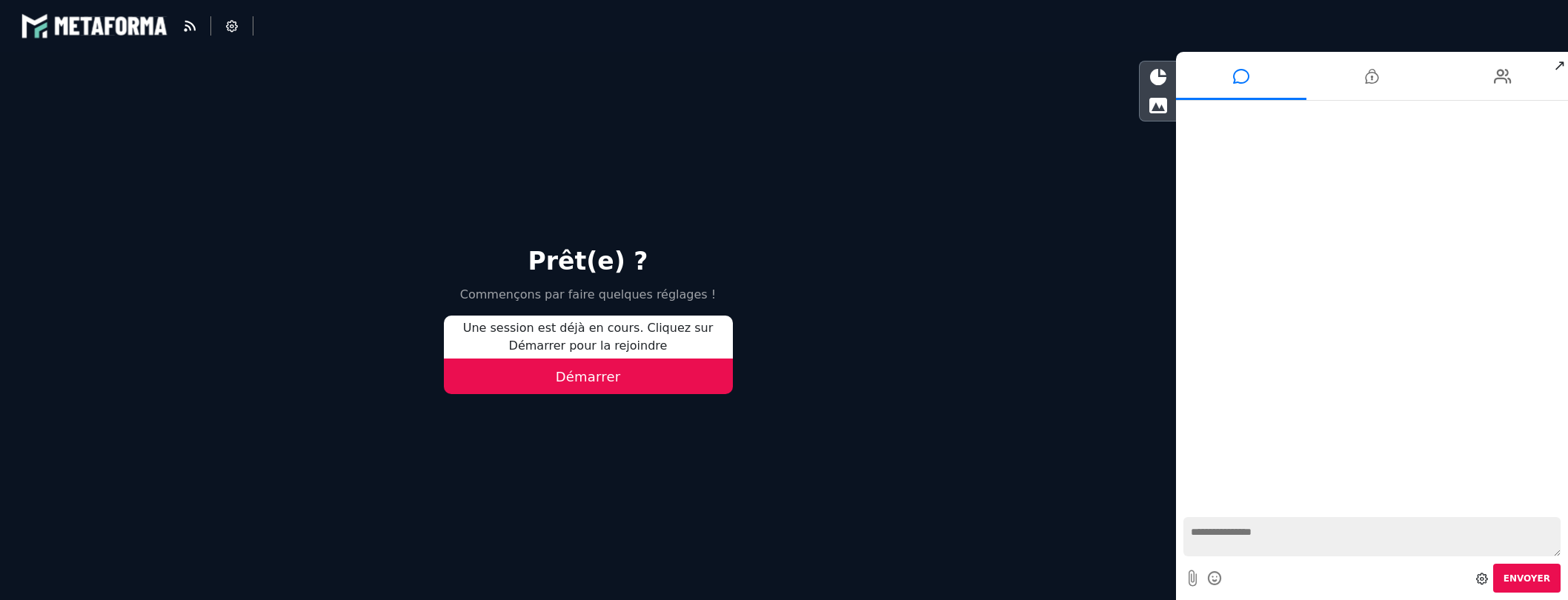
click at [568, 375] on button "Démarrer" at bounding box center [588, 376] width 289 height 35
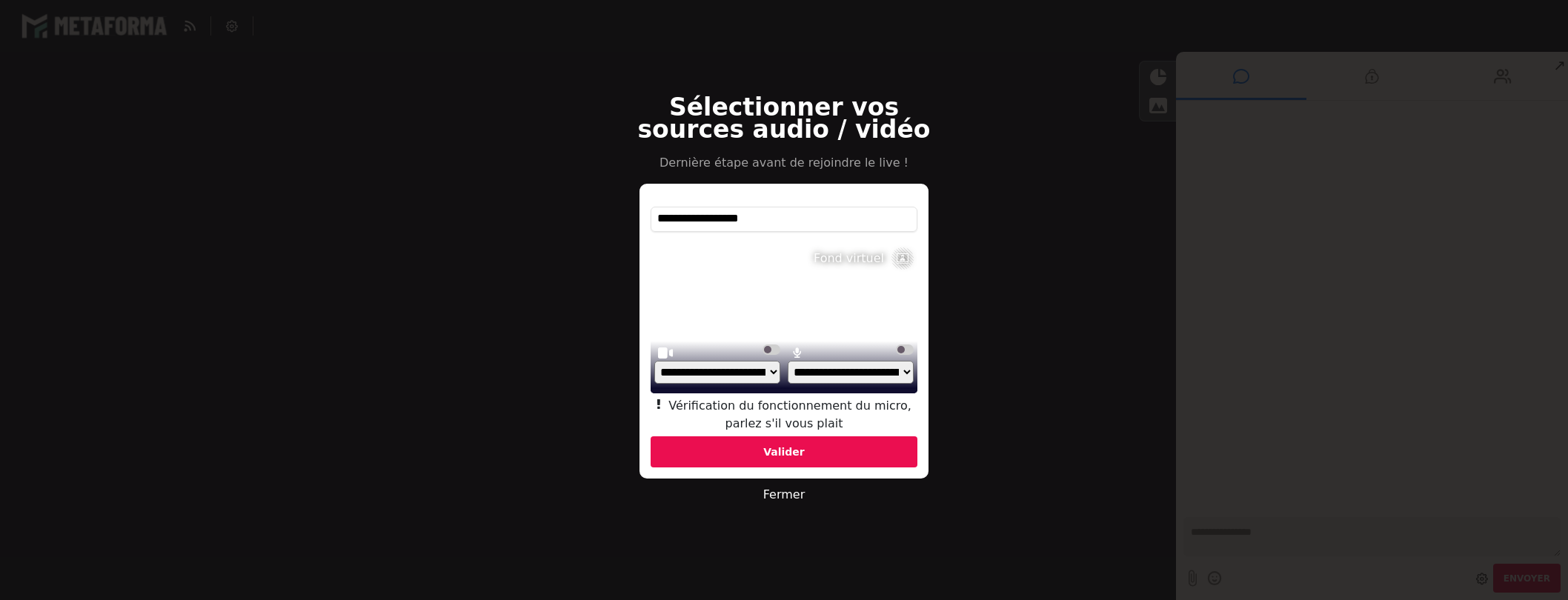
click at [784, 452] on div "Valider" at bounding box center [784, 452] width 266 height 31
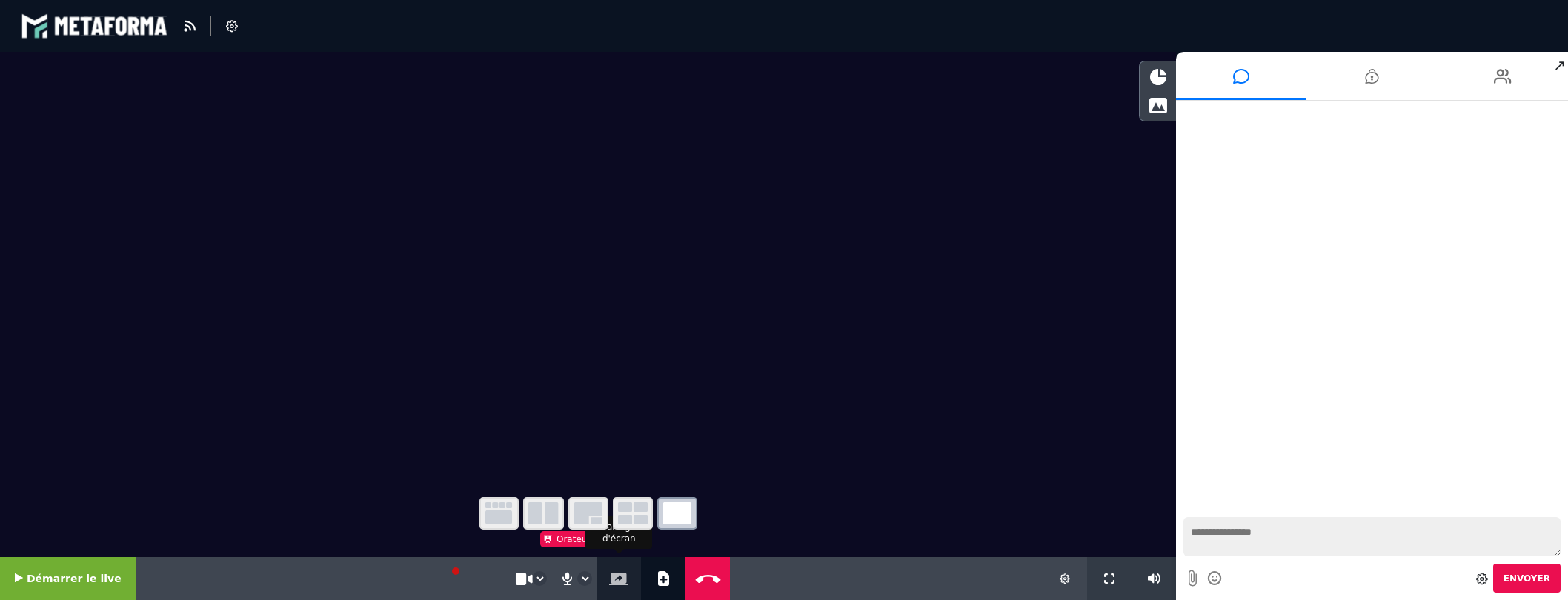
click at [609, 574] on icon at bounding box center [619, 578] width 19 height 13
click at [395, 254] on video at bounding box center [588, 264] width 1176 height 424
click at [1064, 578] on icon at bounding box center [1065, 578] width 10 height 10
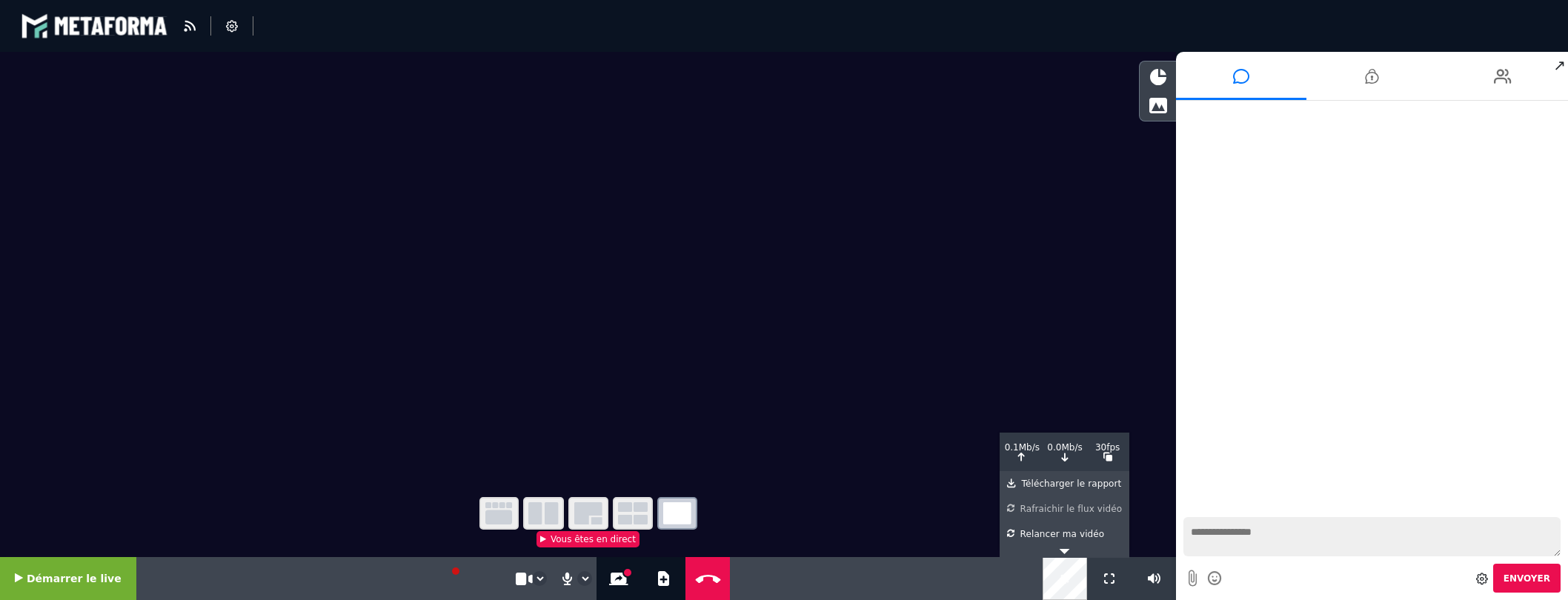
click at [1059, 510] on div "Rafraichir le flux vidéo" at bounding box center [1064, 506] width 115 height 19
click at [1047, 483] on div "Télécharger le rapport" at bounding box center [1064, 481] width 115 height 19
click at [1048, 538] on div "Relancer ma vidéo" at bounding box center [1064, 531] width 115 height 19
click at [1014, 534] on icon at bounding box center [1010, 534] width 8 height 9
click at [702, 578] on icon at bounding box center [708, 578] width 32 height 11
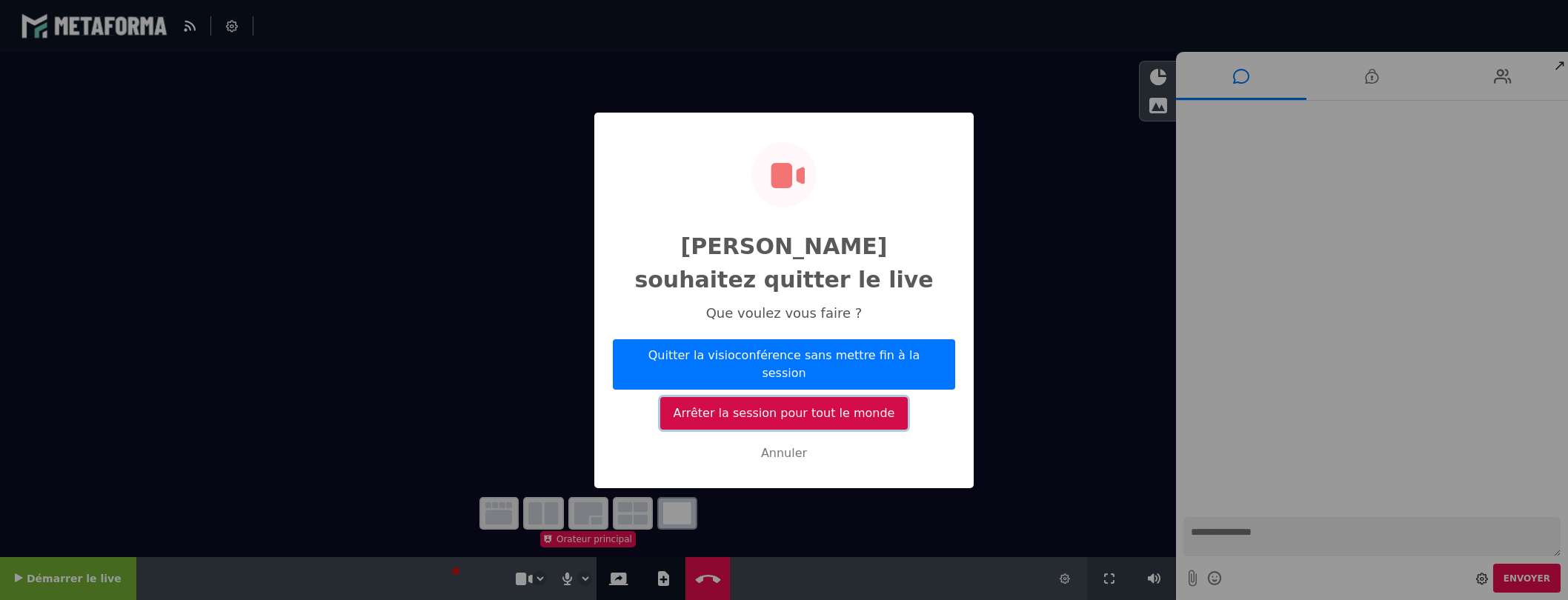
click at [747, 397] on button "Arrêter la session pour tout le monde" at bounding box center [784, 414] width 247 height 33
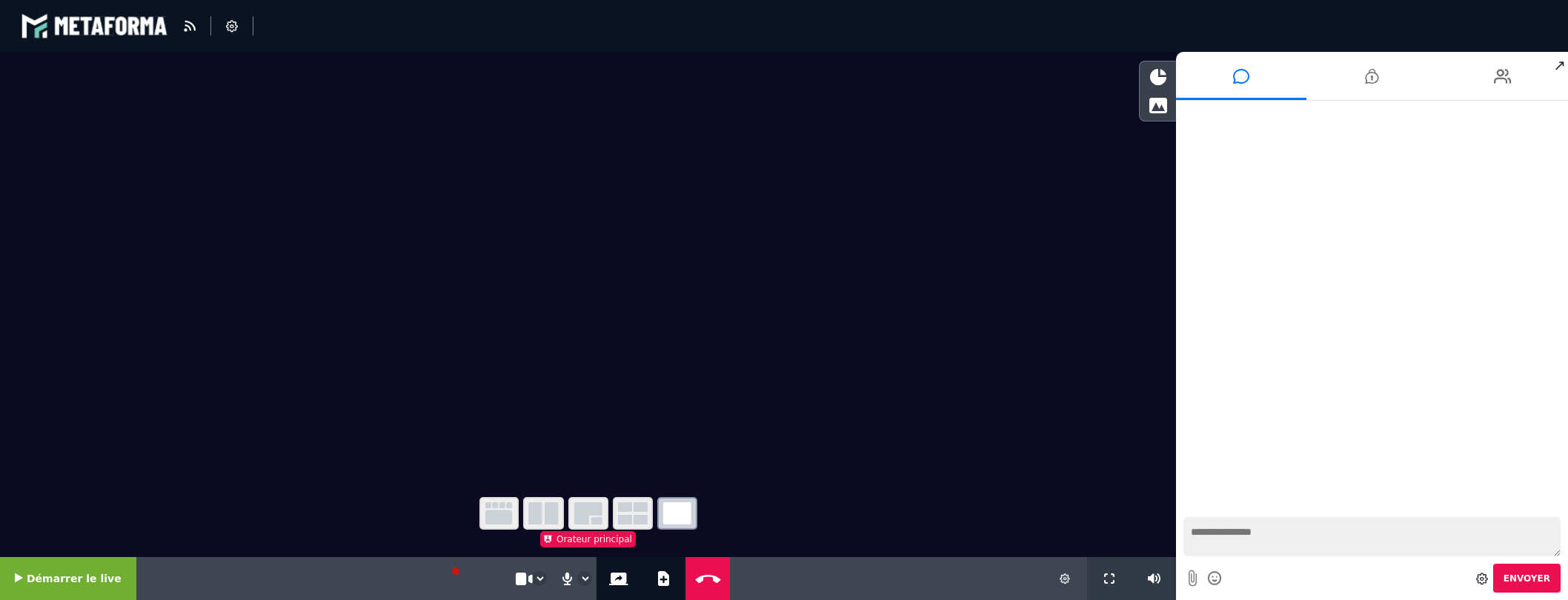
select select "*****"
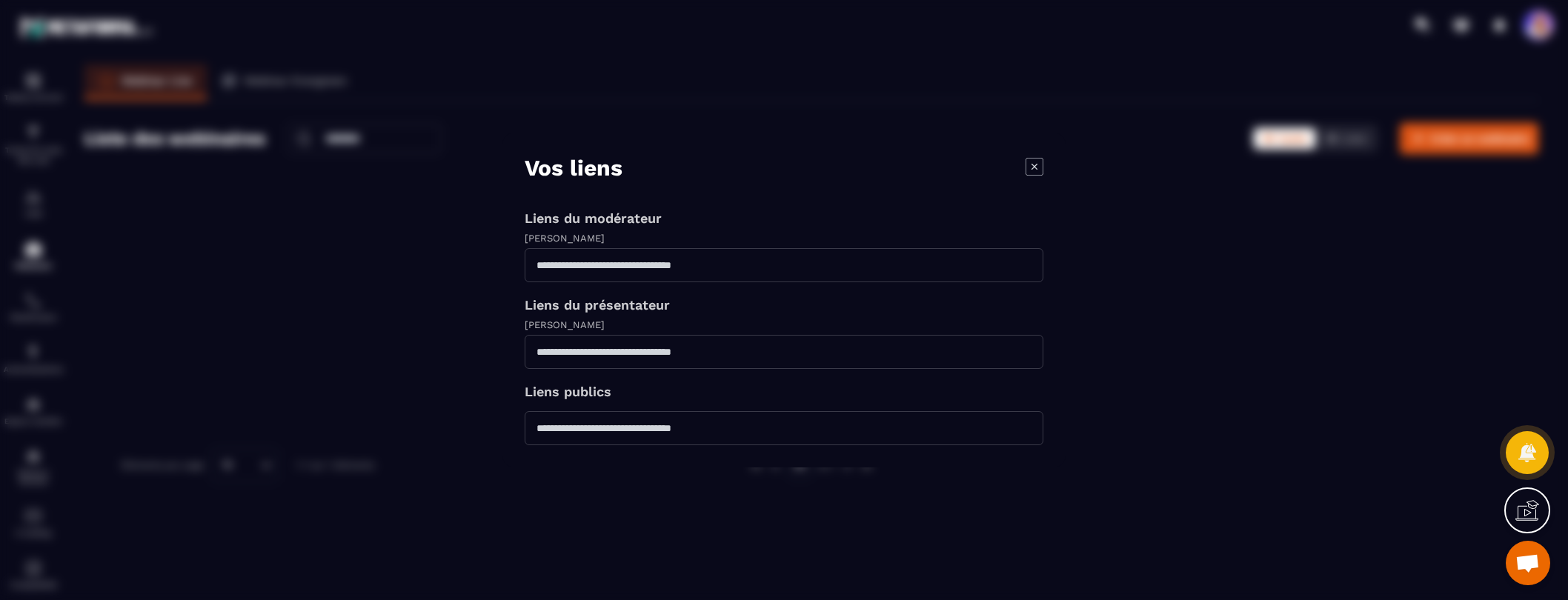
drag, startPoint x: 1037, startPoint y: 171, endPoint x: 1059, endPoint y: 193, distance: 31.1
click at [1038, 171] on icon "Modal window" at bounding box center [1034, 166] width 18 height 18
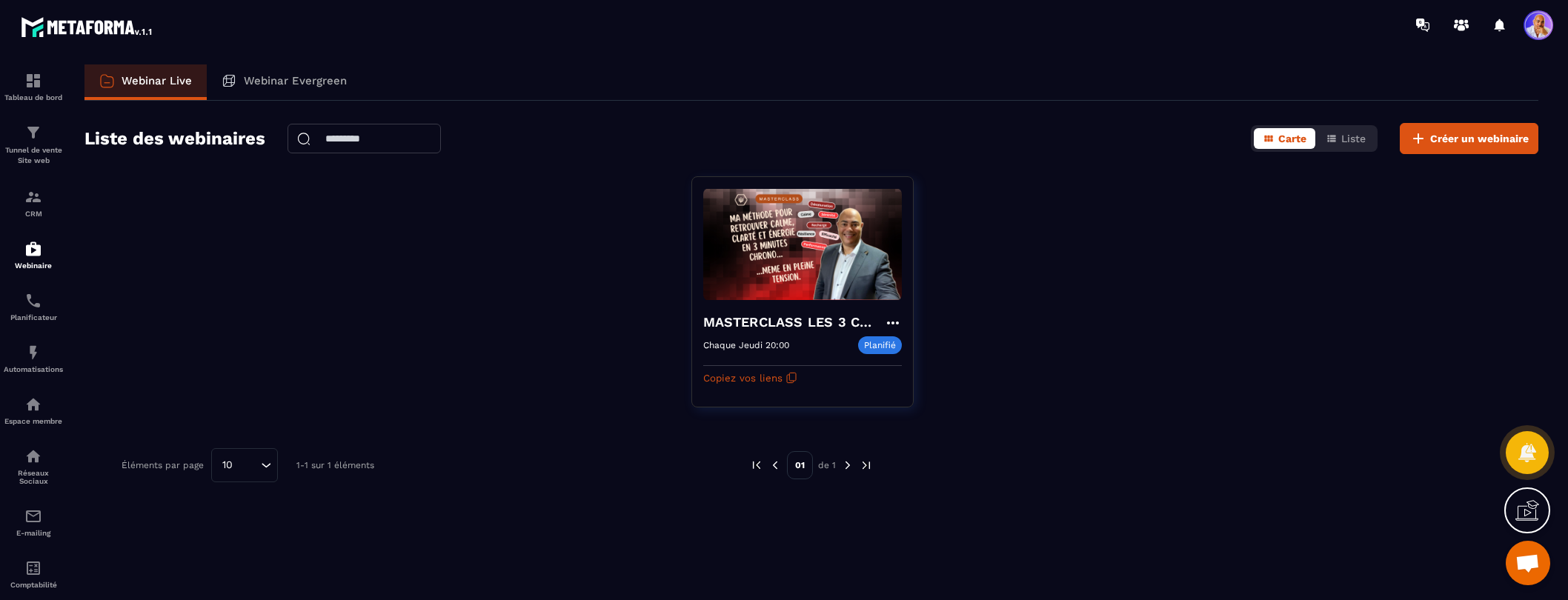
click at [1523, 559] on span "Ouvrir le chat" at bounding box center [1527, 565] width 24 height 21
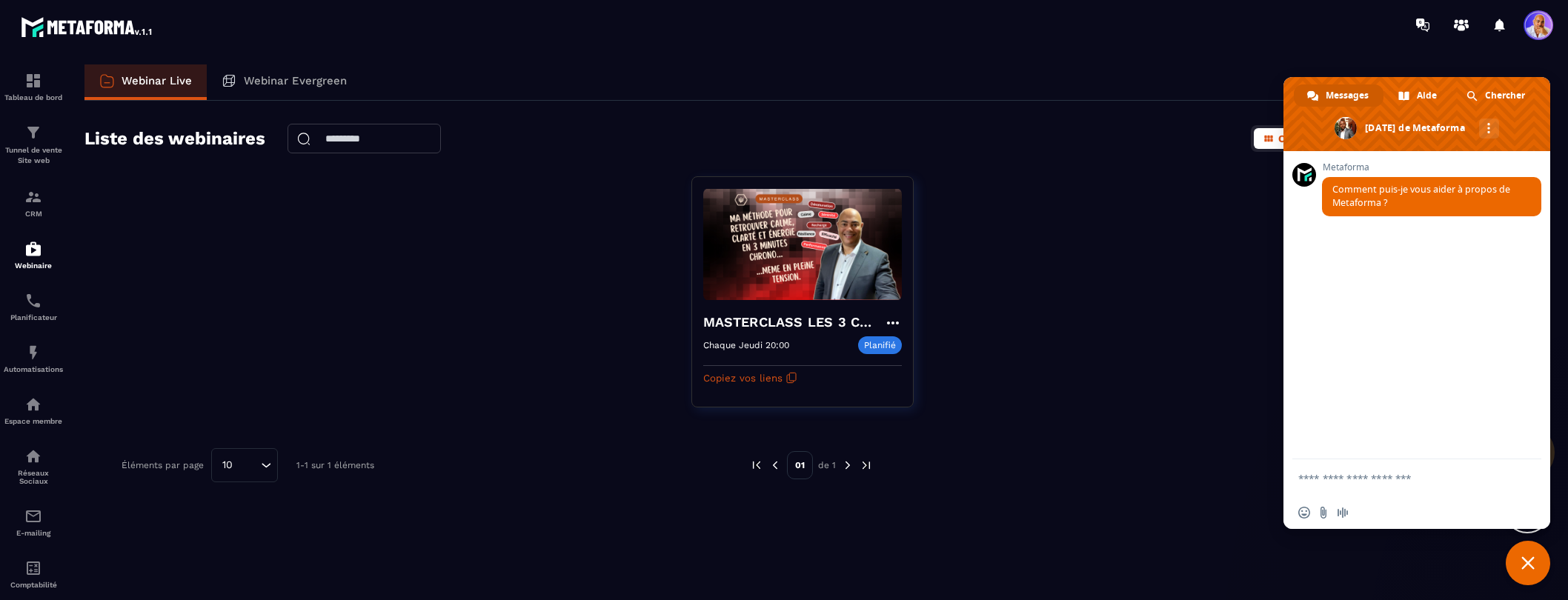
click at [1360, 473] on textarea "Entrez votre message..." at bounding box center [1400, 478] width 204 height 13
type textarea "**********"
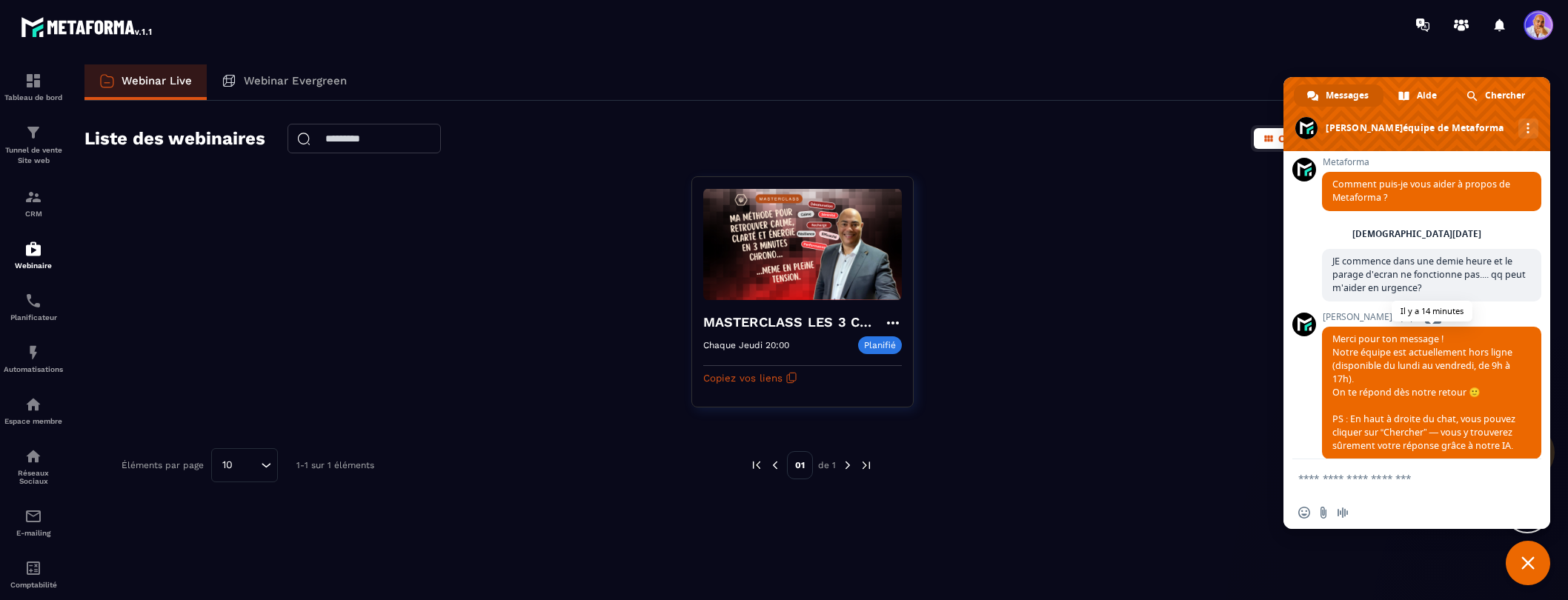
scroll to position [28, 0]
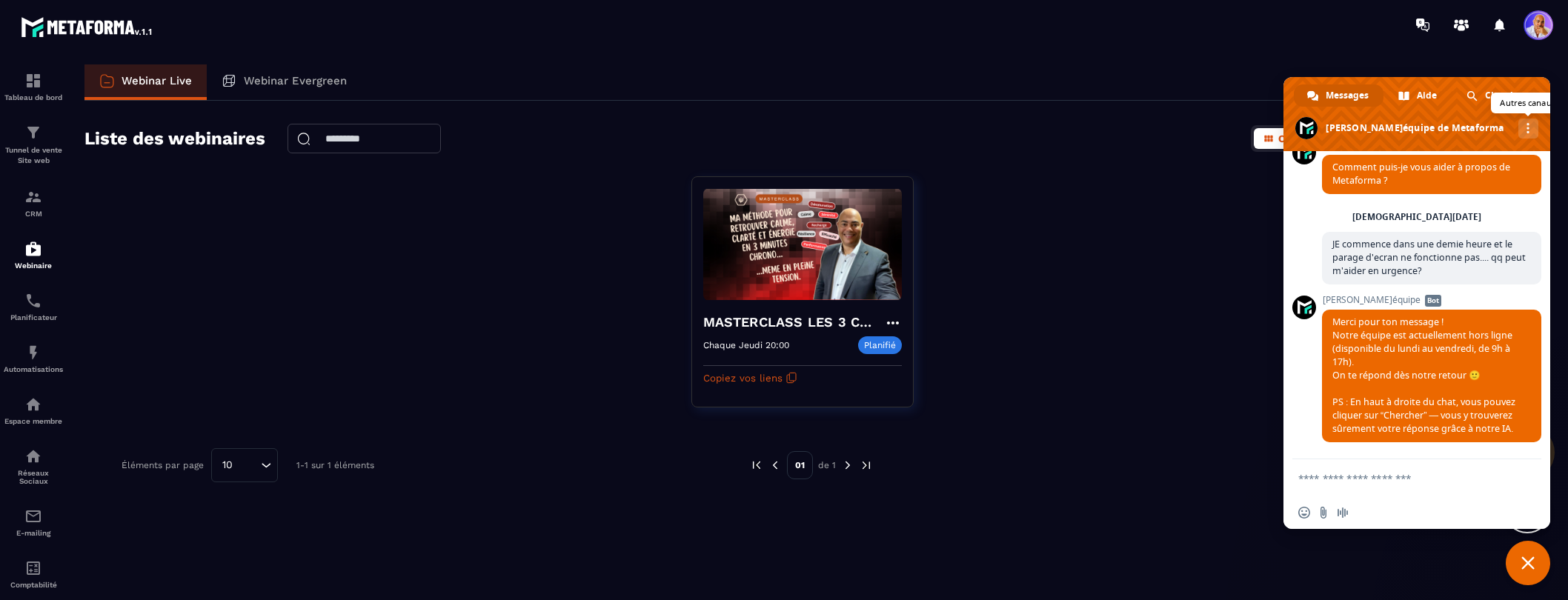
click at [1527, 129] on span "Autres canaux" at bounding box center [1527, 128] width 3 height 10
click at [1206, 182] on div "MASTERCLASS LES 3 CLES CONCRÊTES POUR SURVIVRE MENTALEMENT Chaque Jeudi 20:00 P…" at bounding box center [811, 302] width 1454 height 250
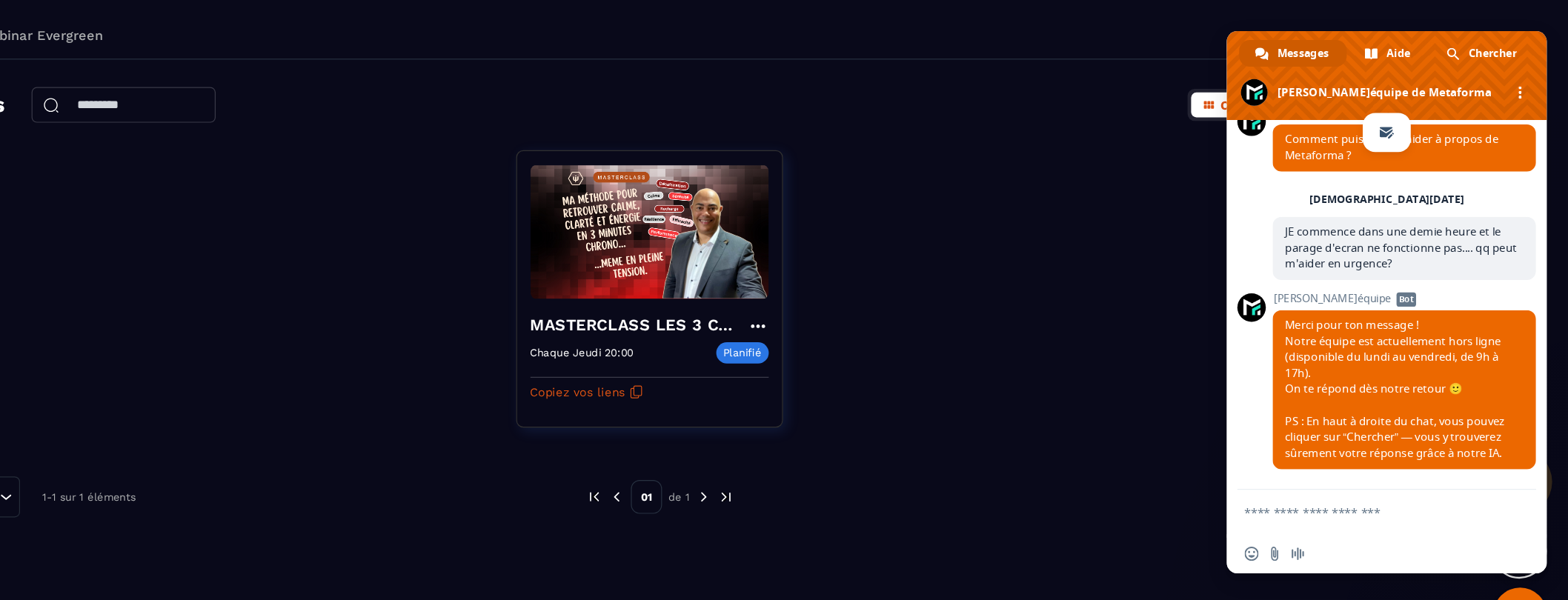
click at [1237, 213] on div "MASTERCLASS LES 3 CLES CONCRÊTES POUR SURVIVRE MENTALEMENT Chaque Jeudi 20:00 P…" at bounding box center [811, 302] width 1454 height 250
click at [1229, 214] on div "MASTERCLASS LES 3 CLES CONCRÊTES POUR SURVIVRE MENTALEMENT Chaque Jeudi 20:00 P…" at bounding box center [811, 302] width 1454 height 250
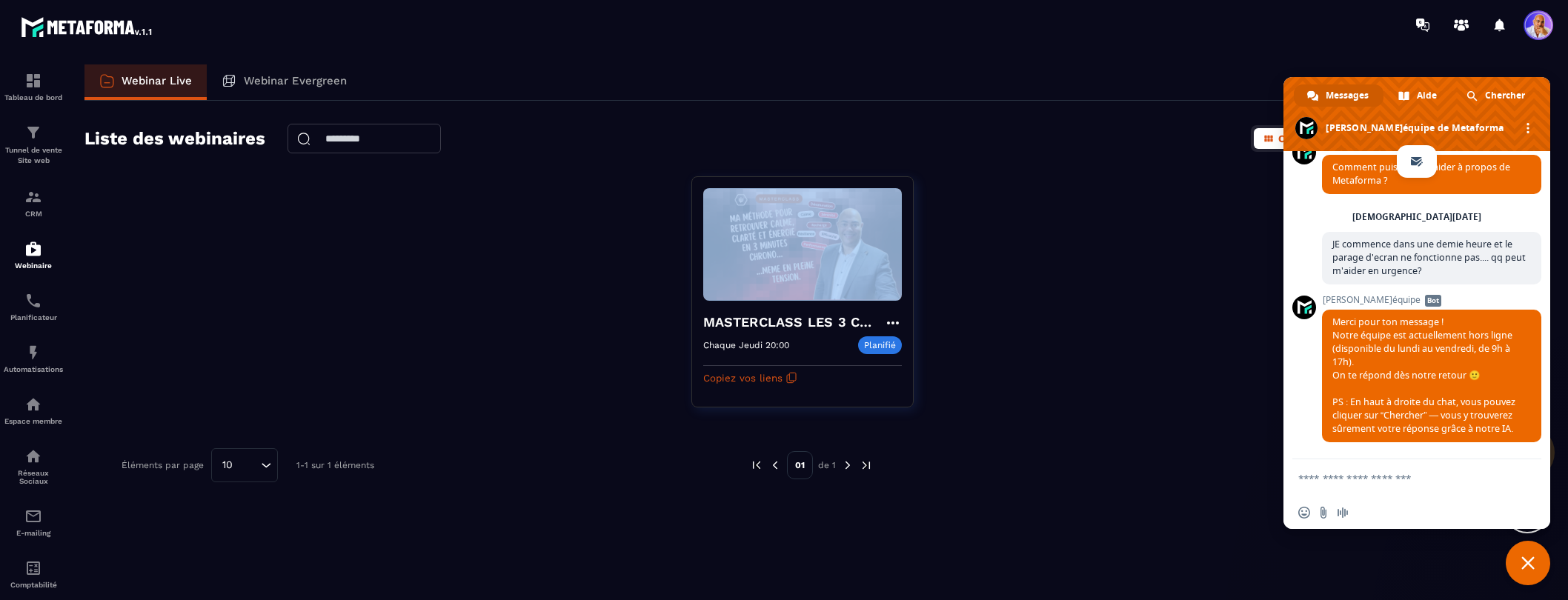
click at [1524, 562] on span "Fermer le chat" at bounding box center [1527, 563] width 13 height 13
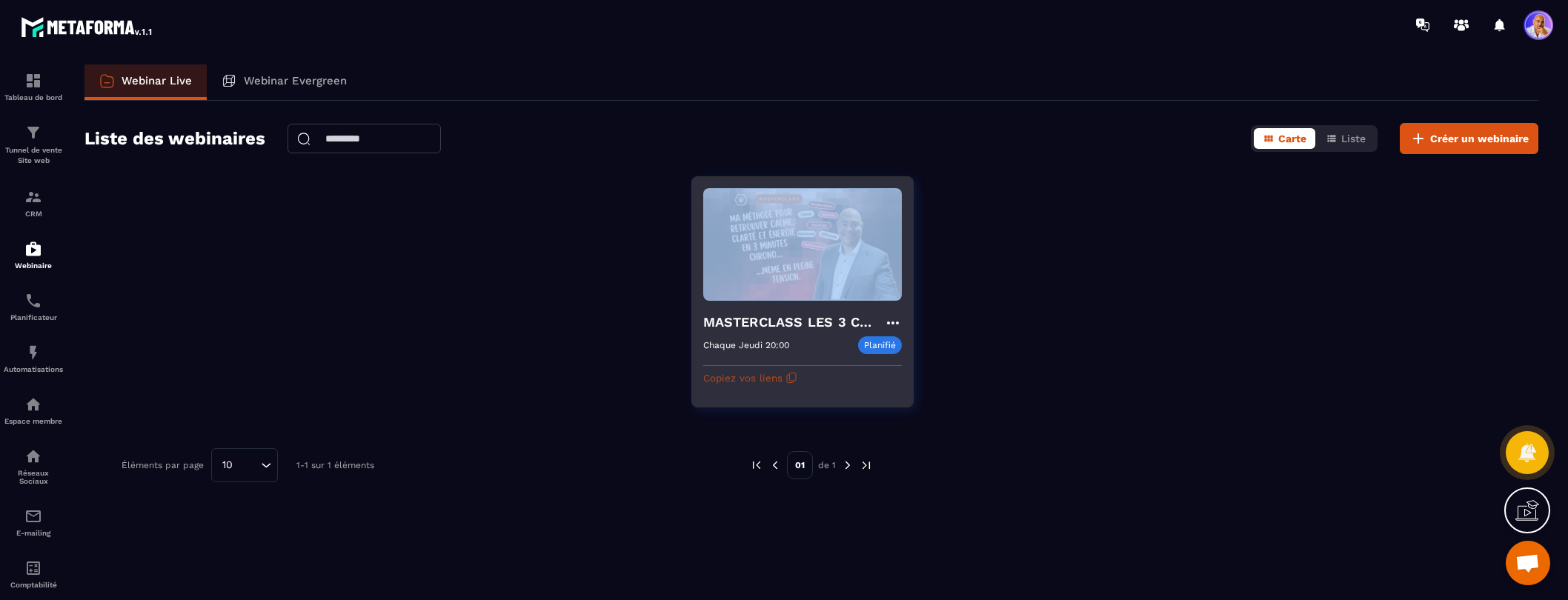
click at [785, 375] on icon "button" at bounding box center [791, 378] width 12 height 12
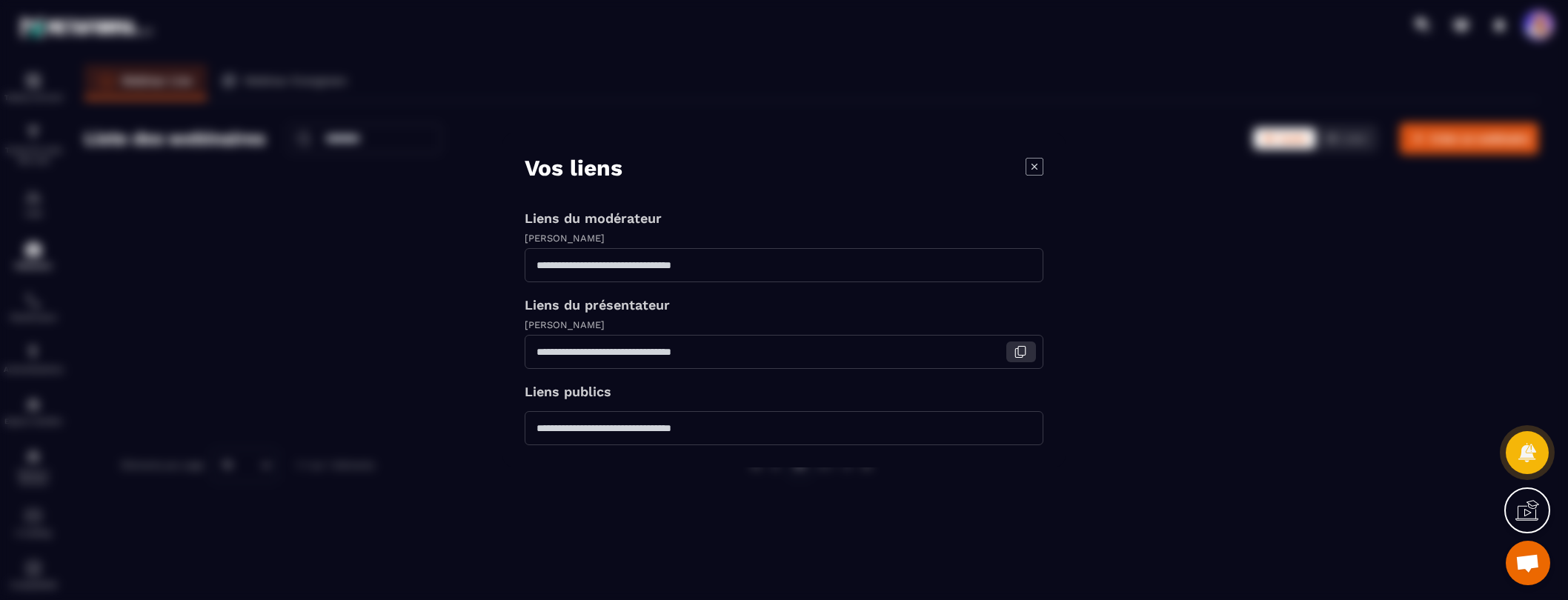
click at [1023, 354] on icon "Modal window" at bounding box center [1020, 352] width 13 height 13
click at [1029, 162] on icon "Modal window" at bounding box center [1034, 166] width 18 height 18
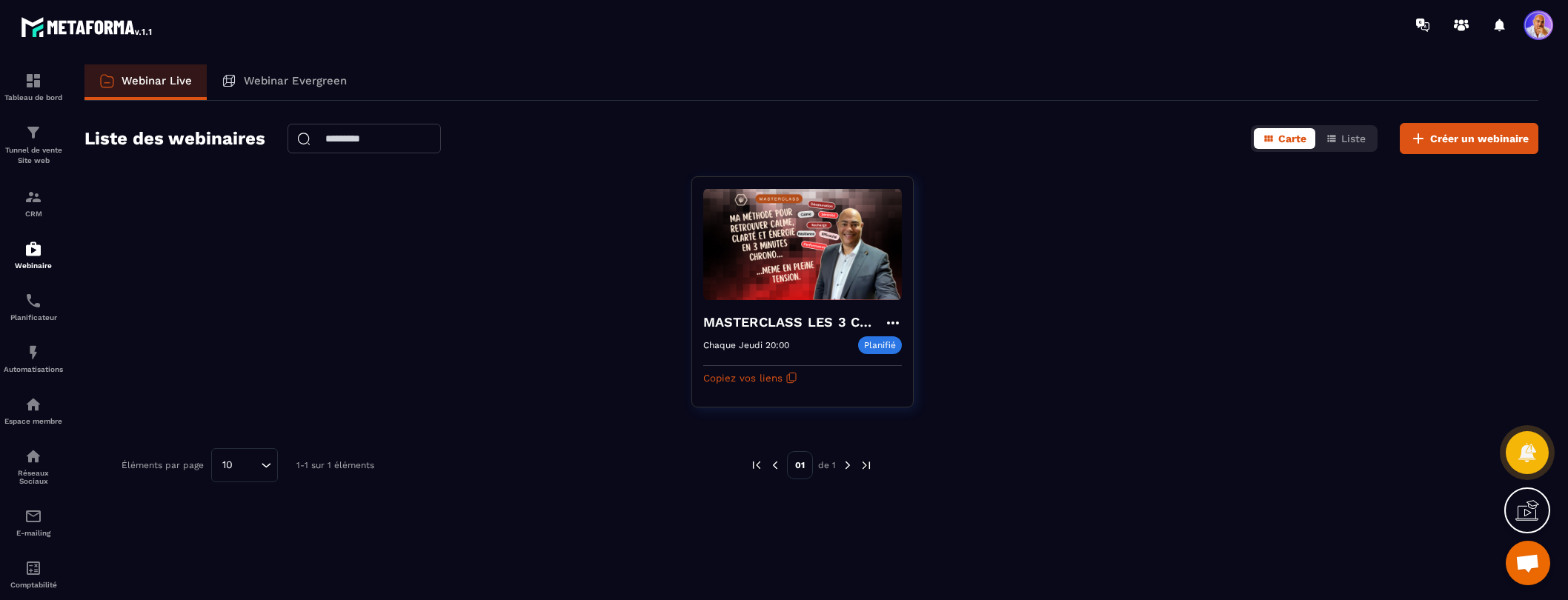
click at [1527, 557] on span "Ouvrir le chat" at bounding box center [1527, 565] width 24 height 21
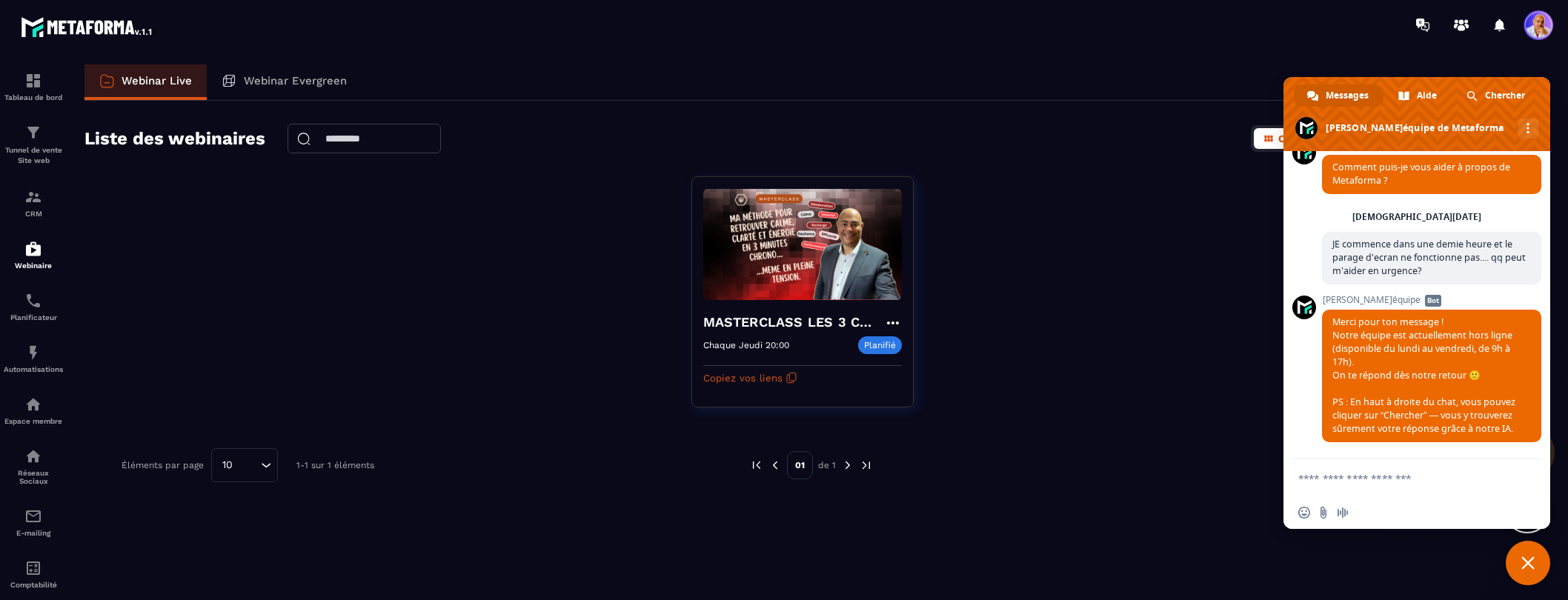
click at [1376, 471] on form at bounding box center [1400, 479] width 204 height 40
click at [1384, 478] on textarea "Entrez votre message..." at bounding box center [1400, 478] width 204 height 13
type textarea "**********"
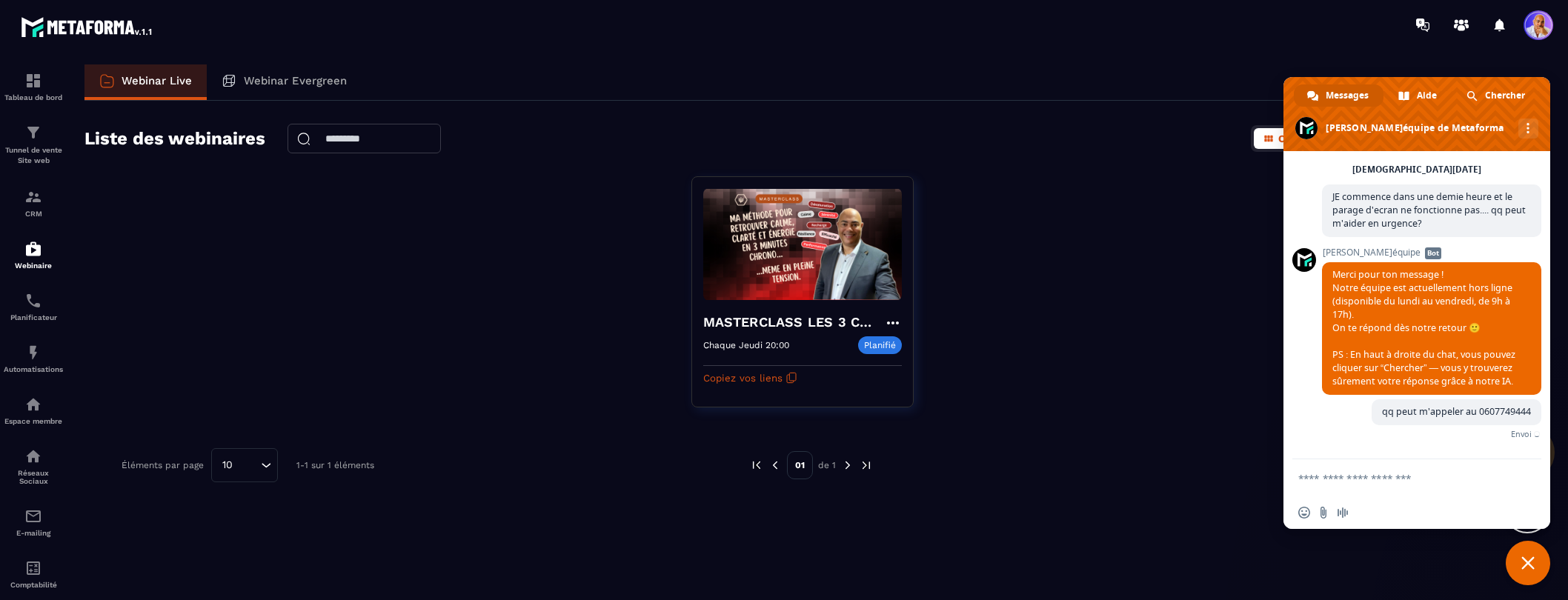
scroll to position [64, 0]
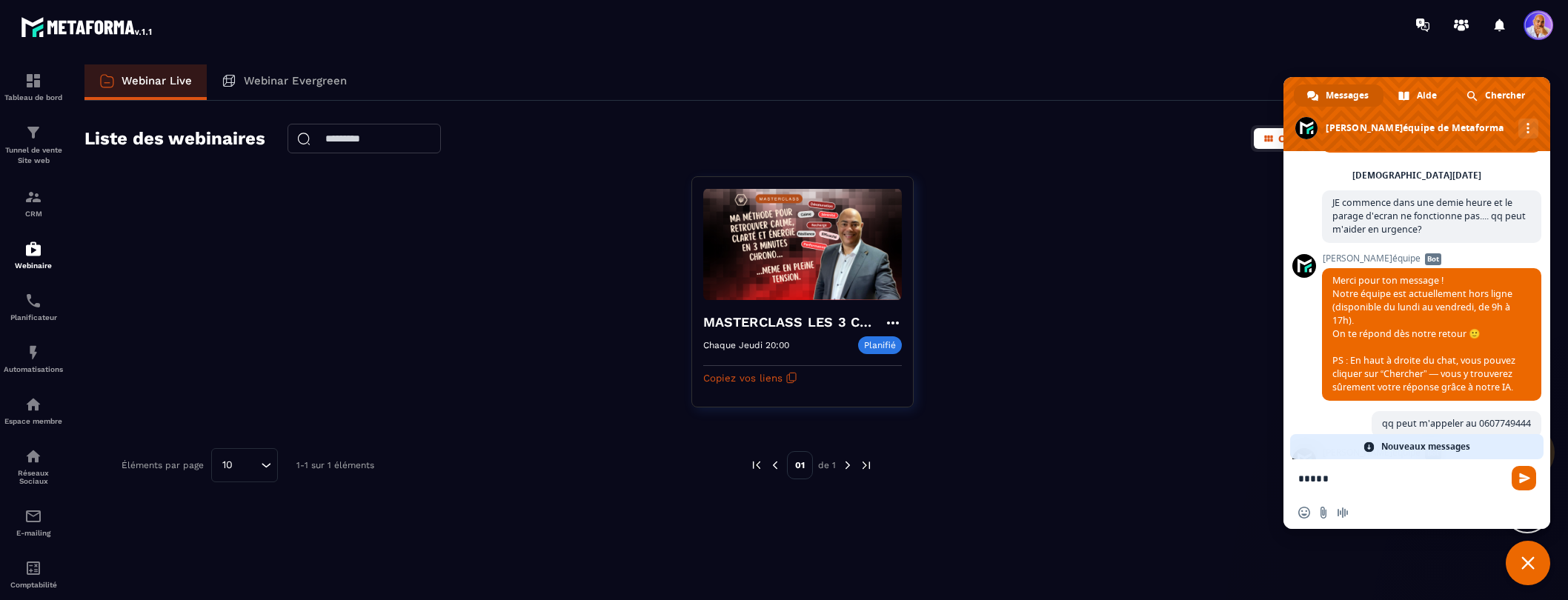
type textarea "*****"
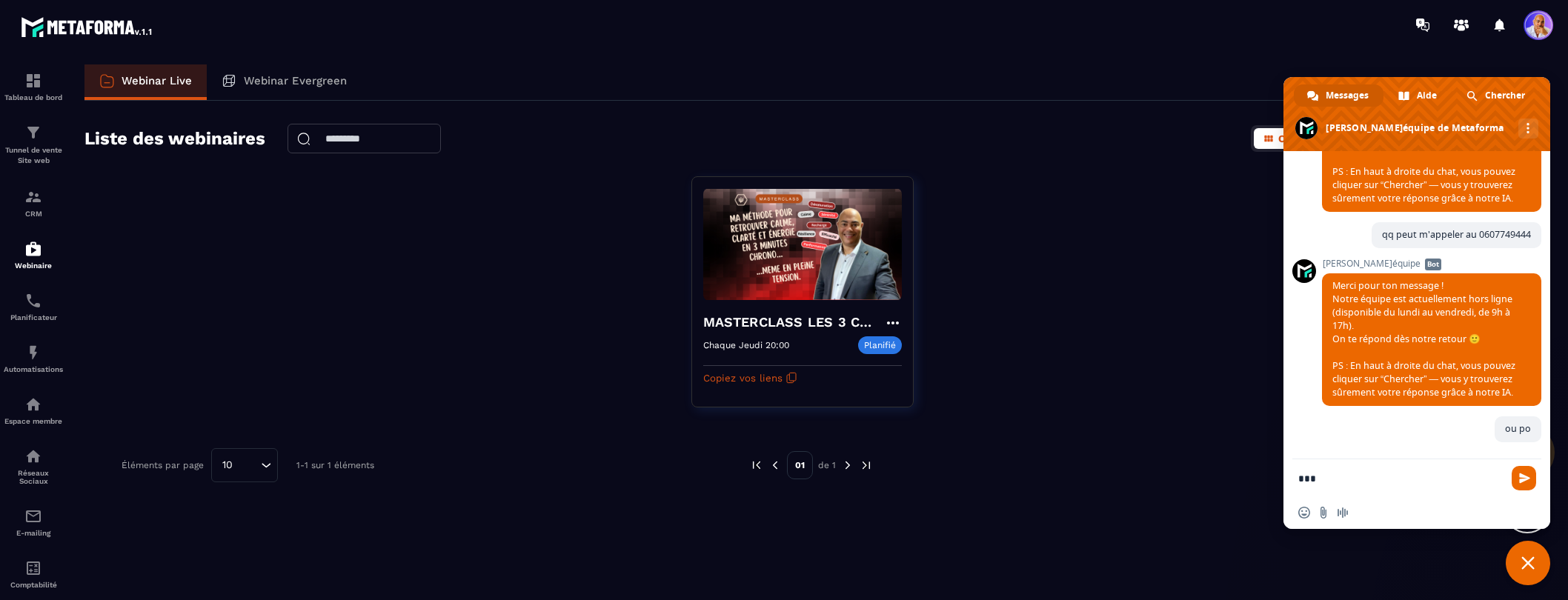
scroll to position [298, 0]
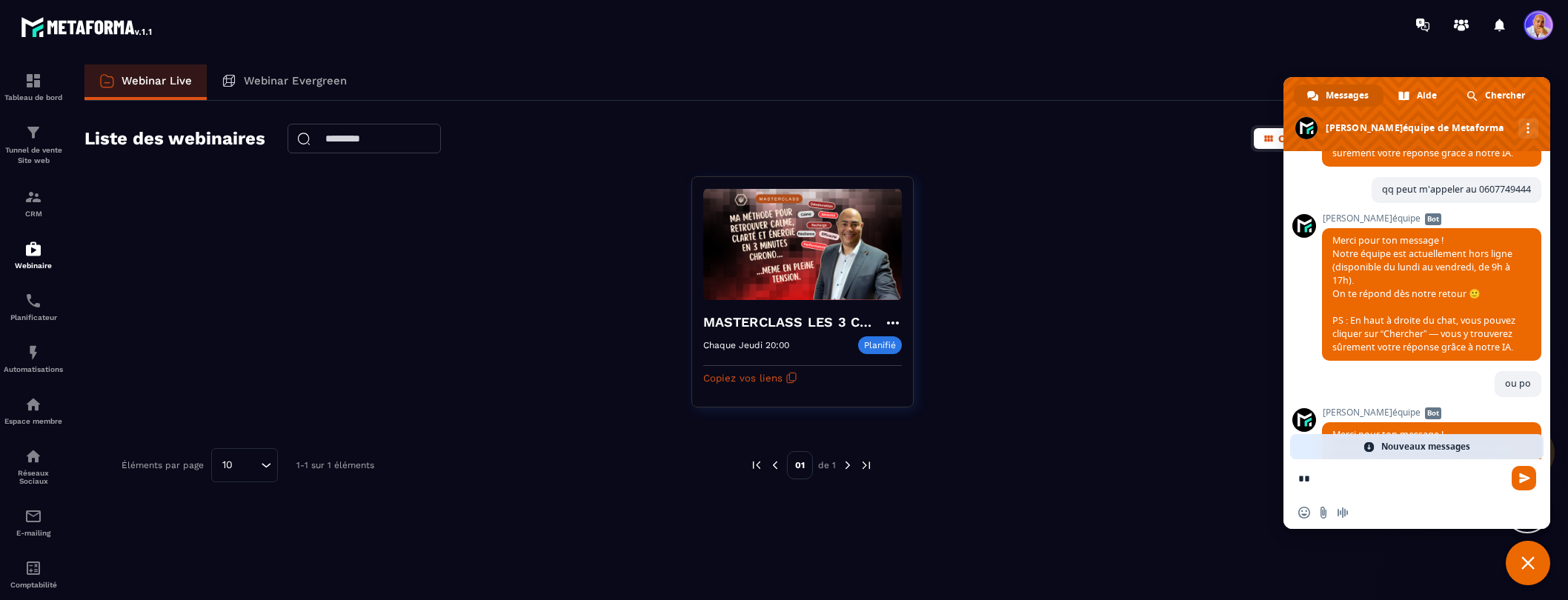
type textarea "*"
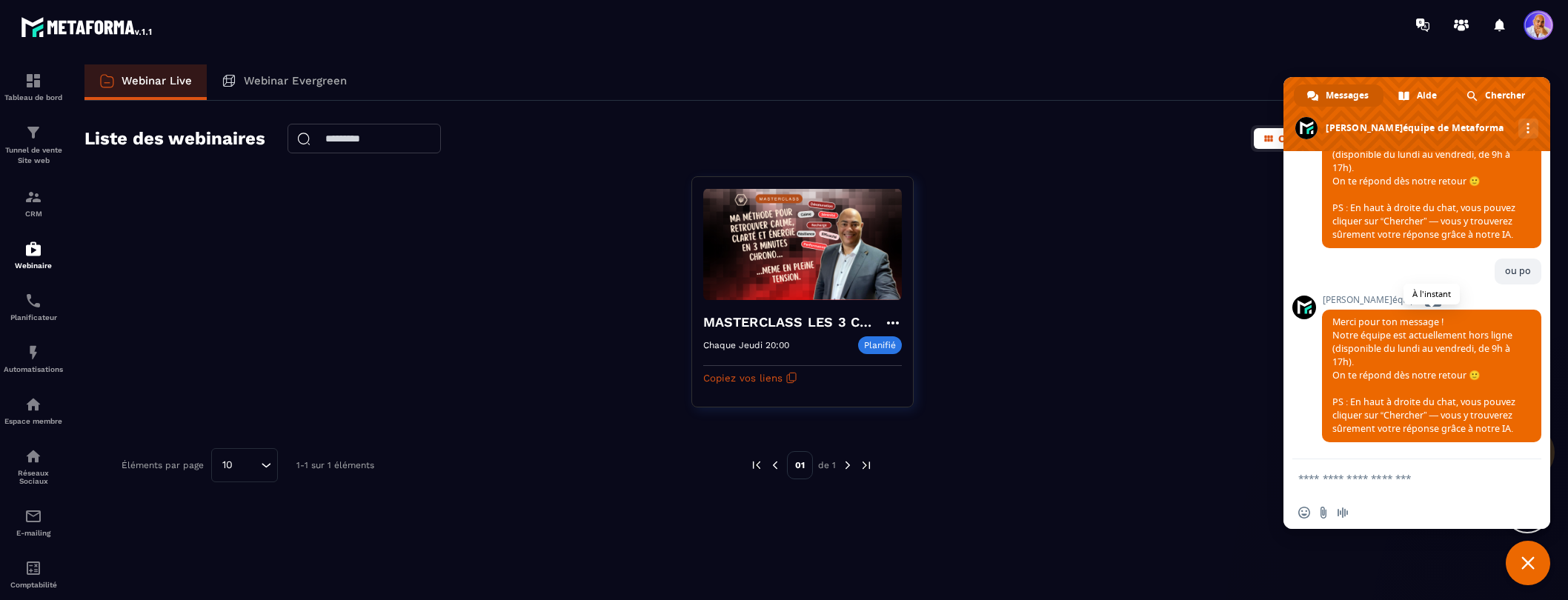
scroll to position [423, 0]
click at [1519, 562] on span "Fermer le chat" at bounding box center [1528, 564] width 45 height 45
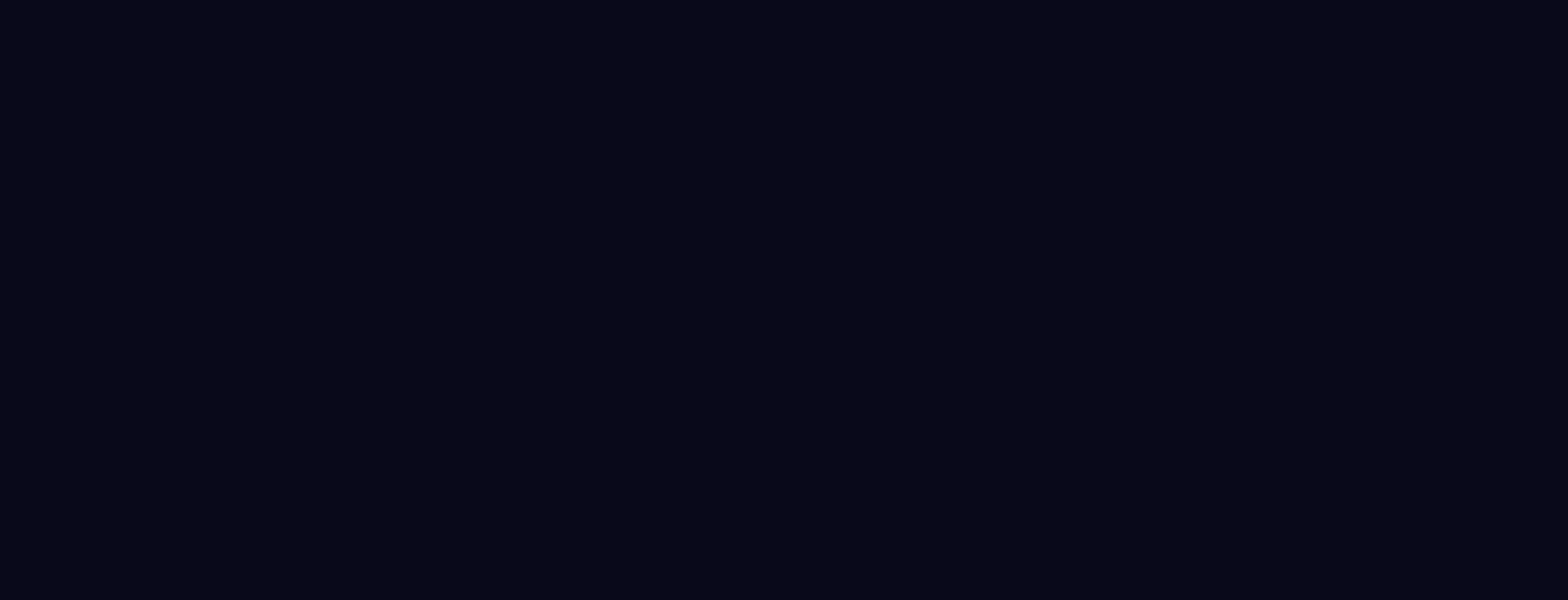
select select "******"
select select "*****"
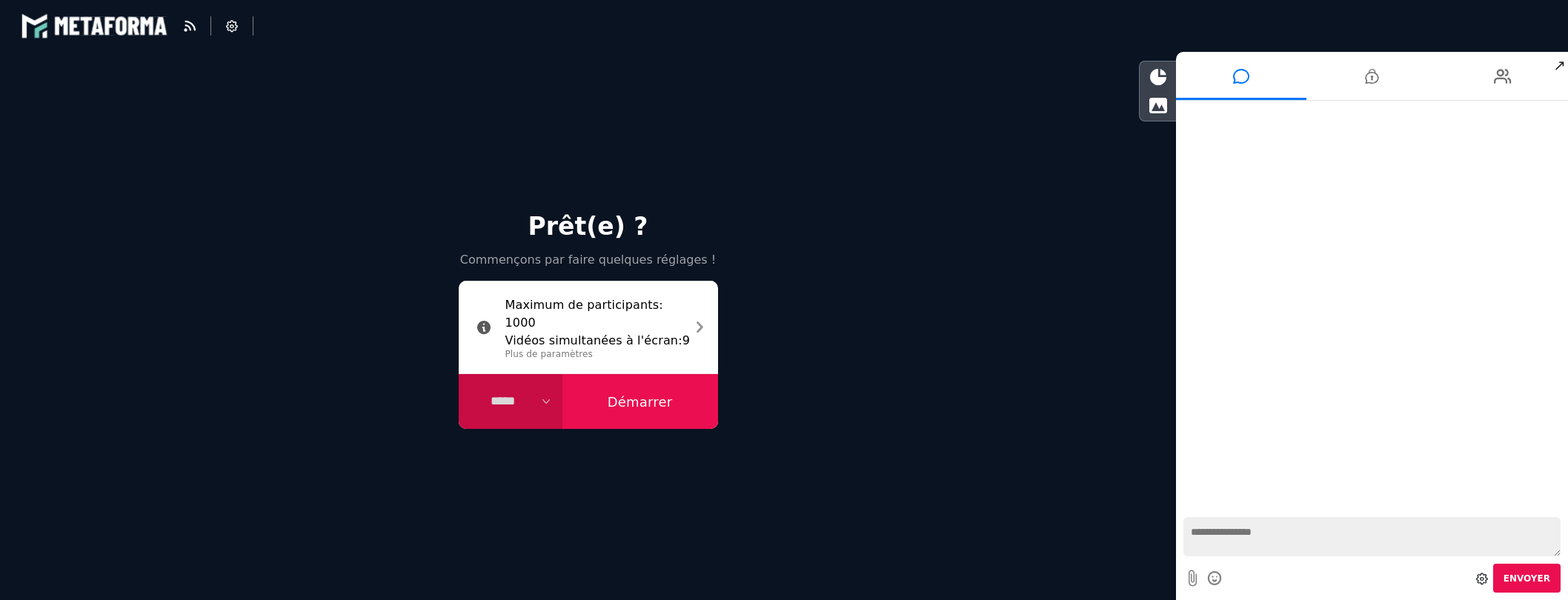
click at [631, 403] on button "Démarrer" at bounding box center [640, 402] width 156 height 55
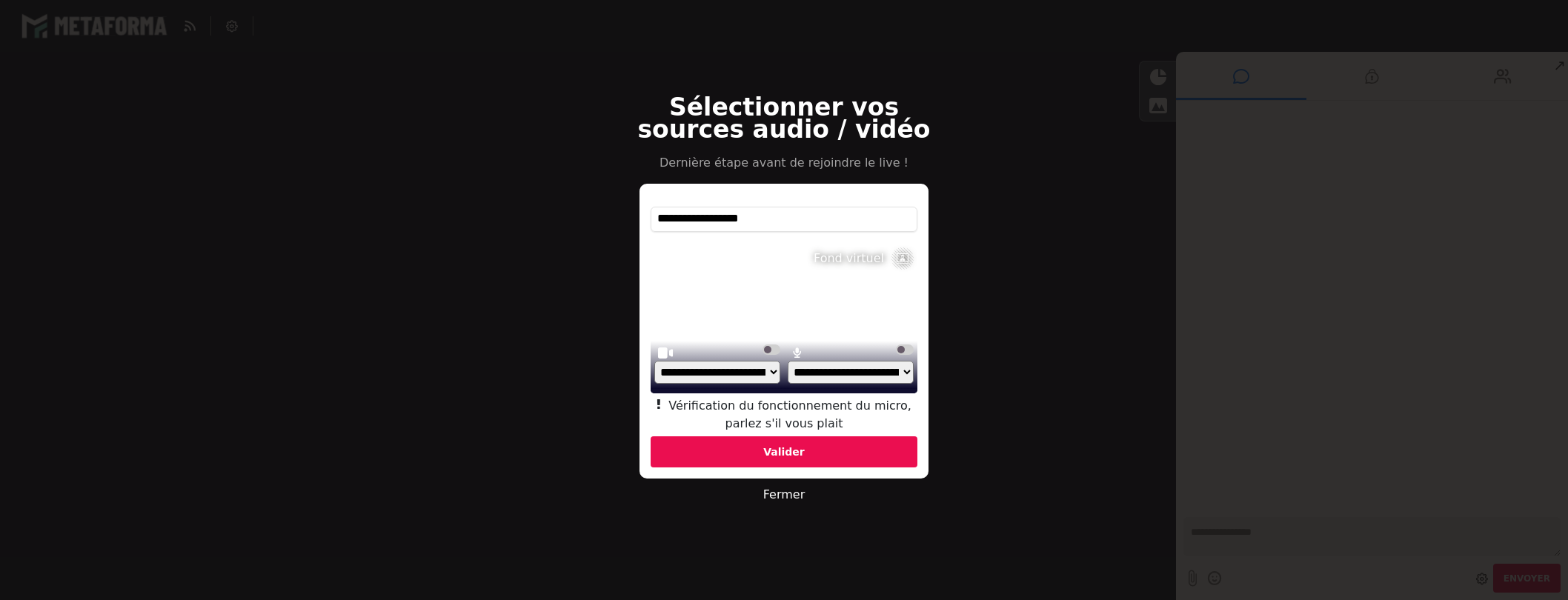
click at [906, 372] on select "**********" at bounding box center [851, 372] width 126 height 23
select select "**********"
click at [788, 378] on select "**********" at bounding box center [851, 372] width 126 height 23
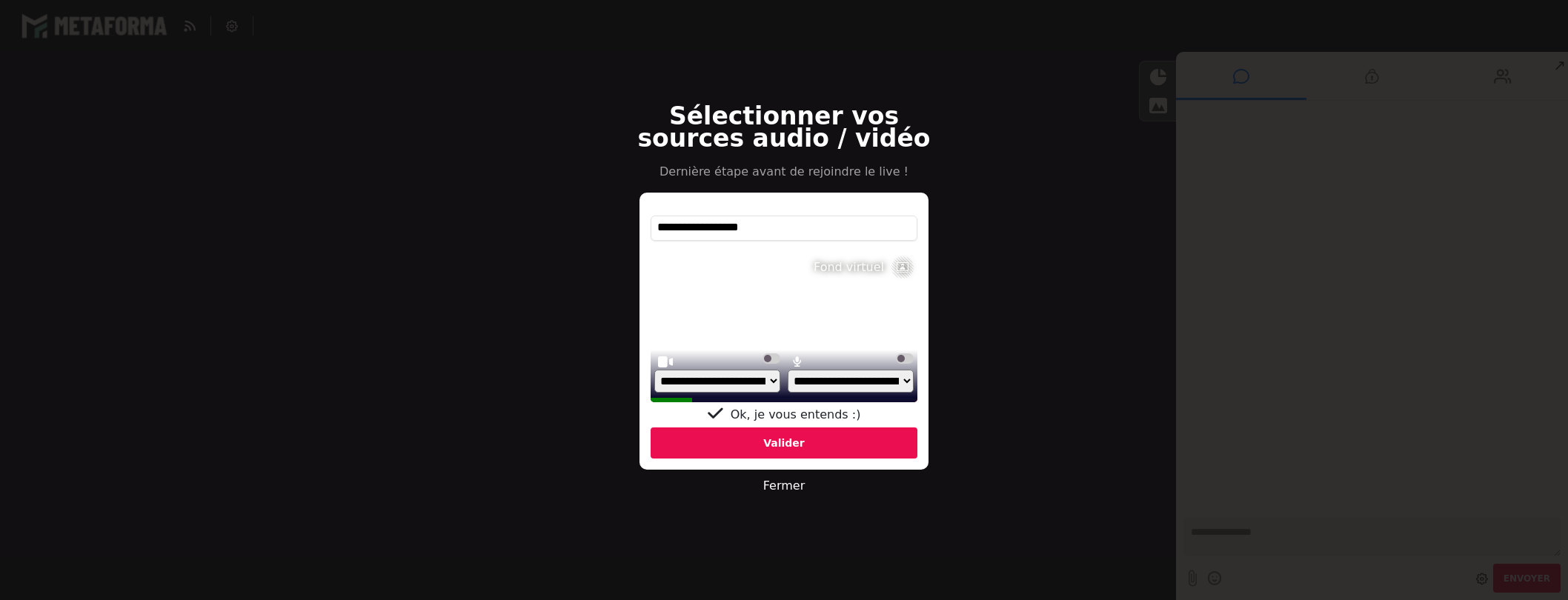
click at [794, 441] on div "Valider" at bounding box center [784, 443] width 266 height 31
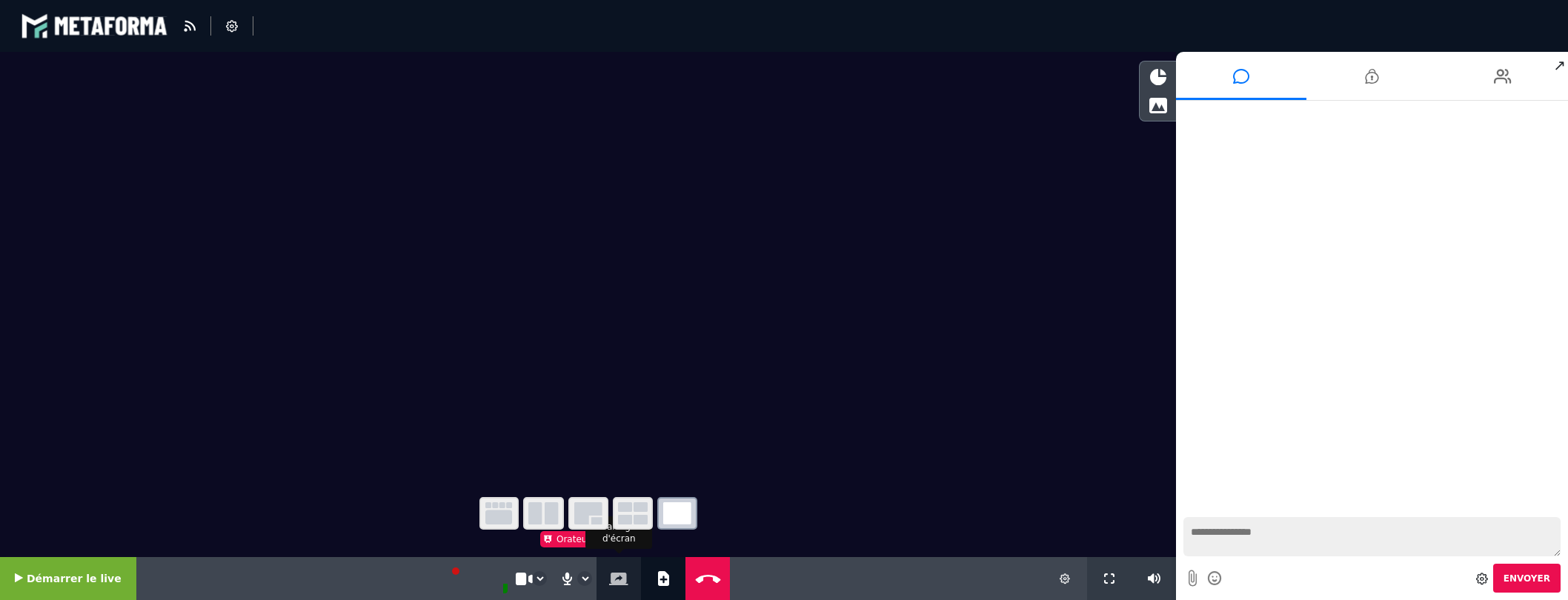
click at [614, 579] on icon at bounding box center [619, 578] width 19 height 13
click at [615, 581] on icon at bounding box center [619, 578] width 19 height 13
click at [609, 575] on icon at bounding box center [619, 578] width 19 height 13
click at [609, 578] on icon at bounding box center [619, 578] width 19 height 13
click at [547, 509] on icon "button" at bounding box center [543, 514] width 30 height 22
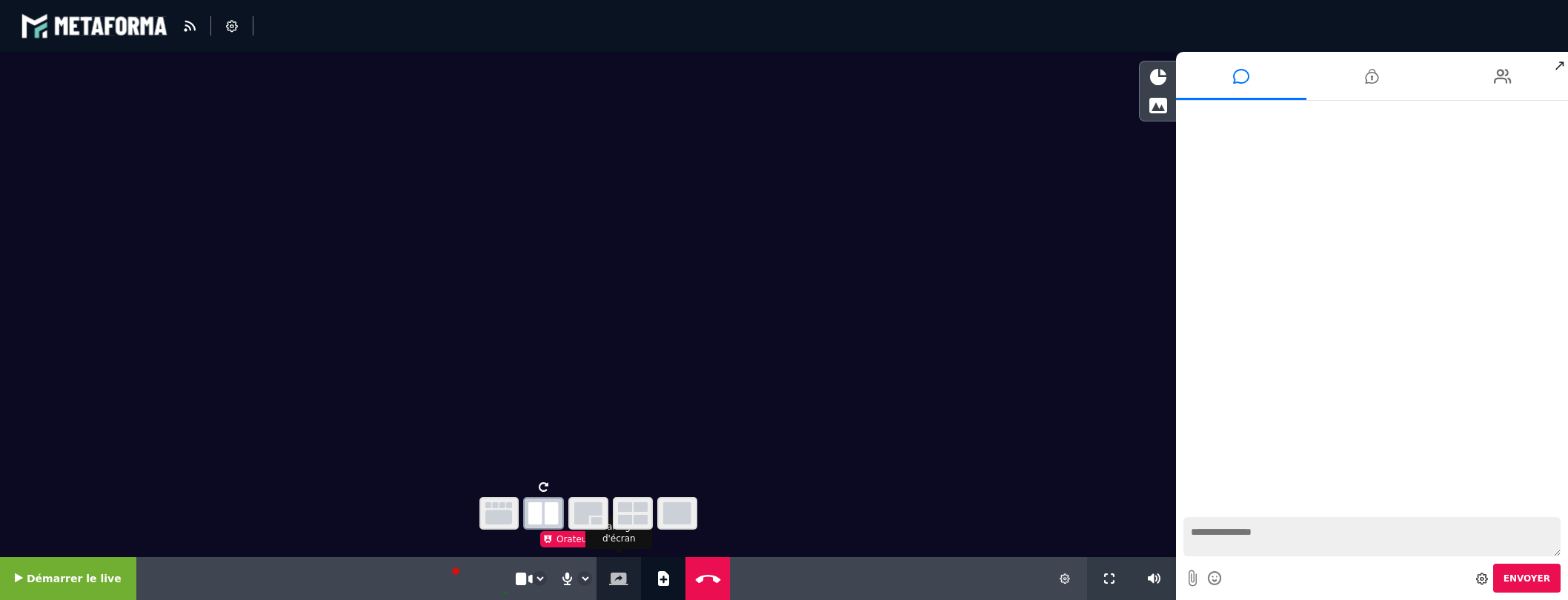
click at [609, 577] on icon at bounding box center [619, 578] width 19 height 13
click at [692, 579] on icon at bounding box center [708, 578] width 32 height 11
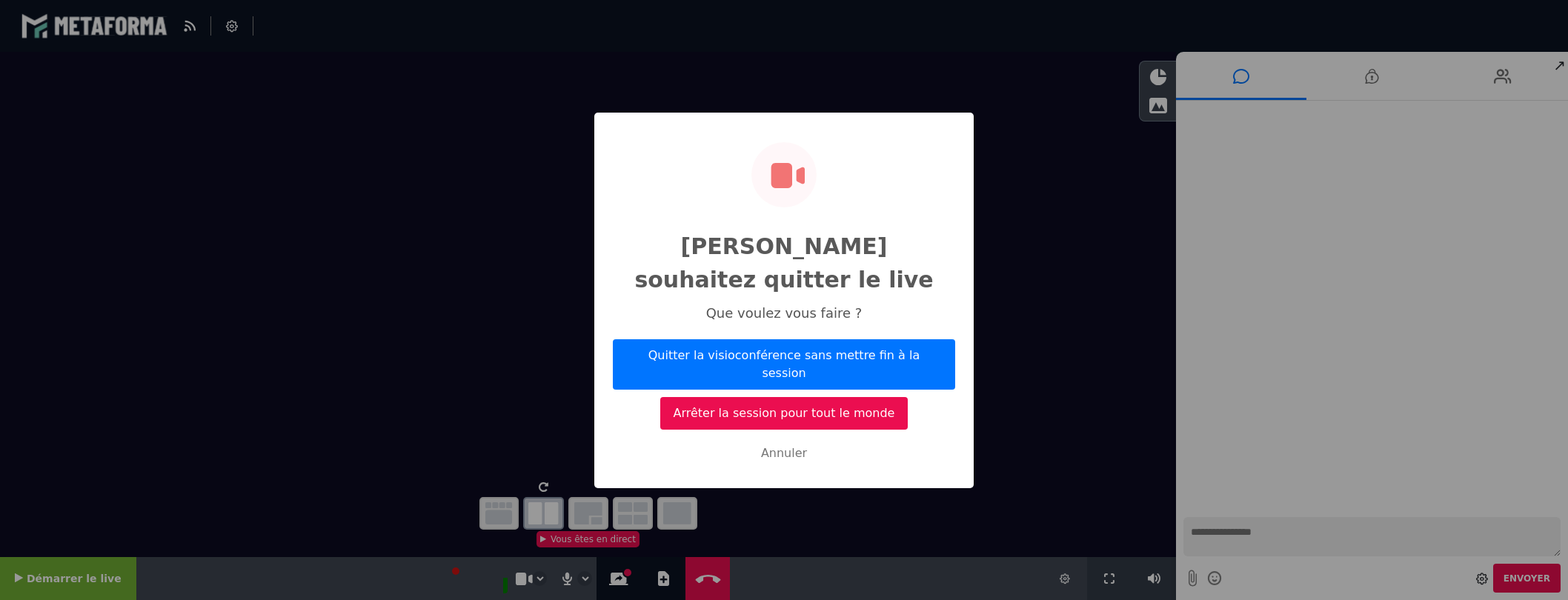
click at [610, 579] on div "Vous souhaitez quitter le live × Que voulez vous faire ? Quitter la visioconfér…" at bounding box center [784, 300] width 1568 height 600
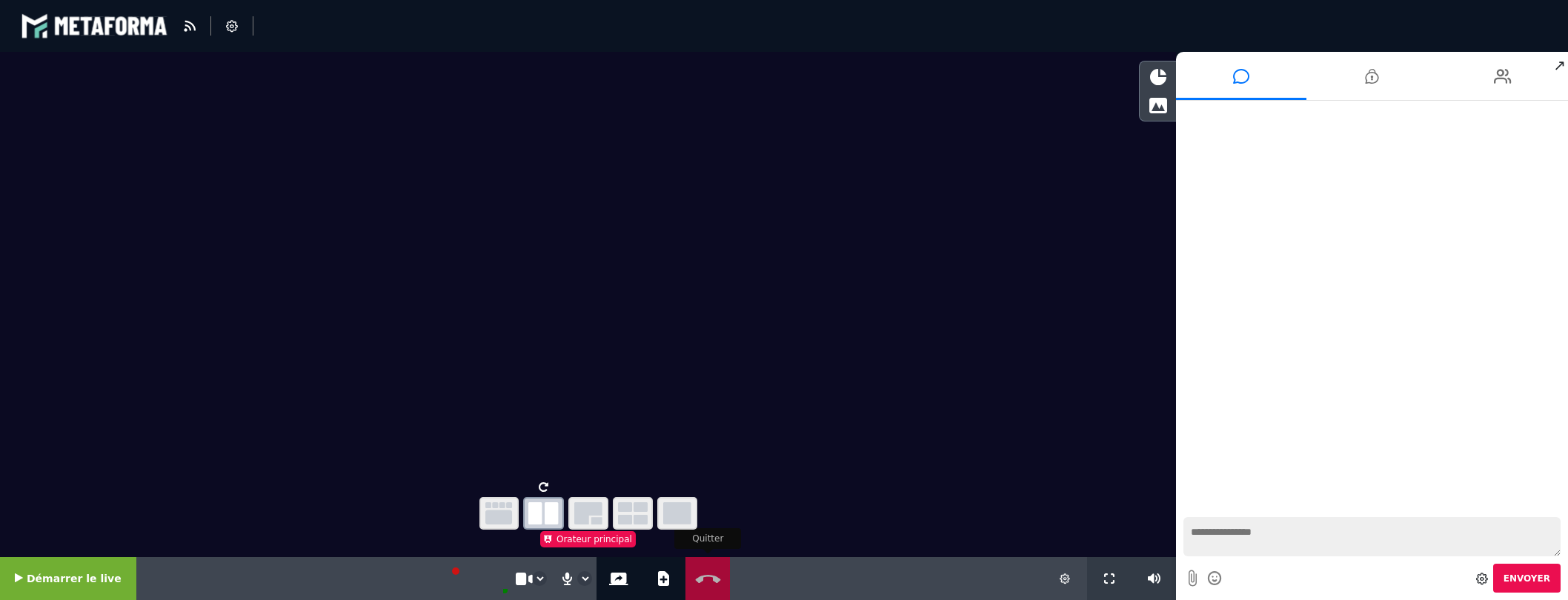
click at [692, 580] on icon at bounding box center [708, 578] width 32 height 11
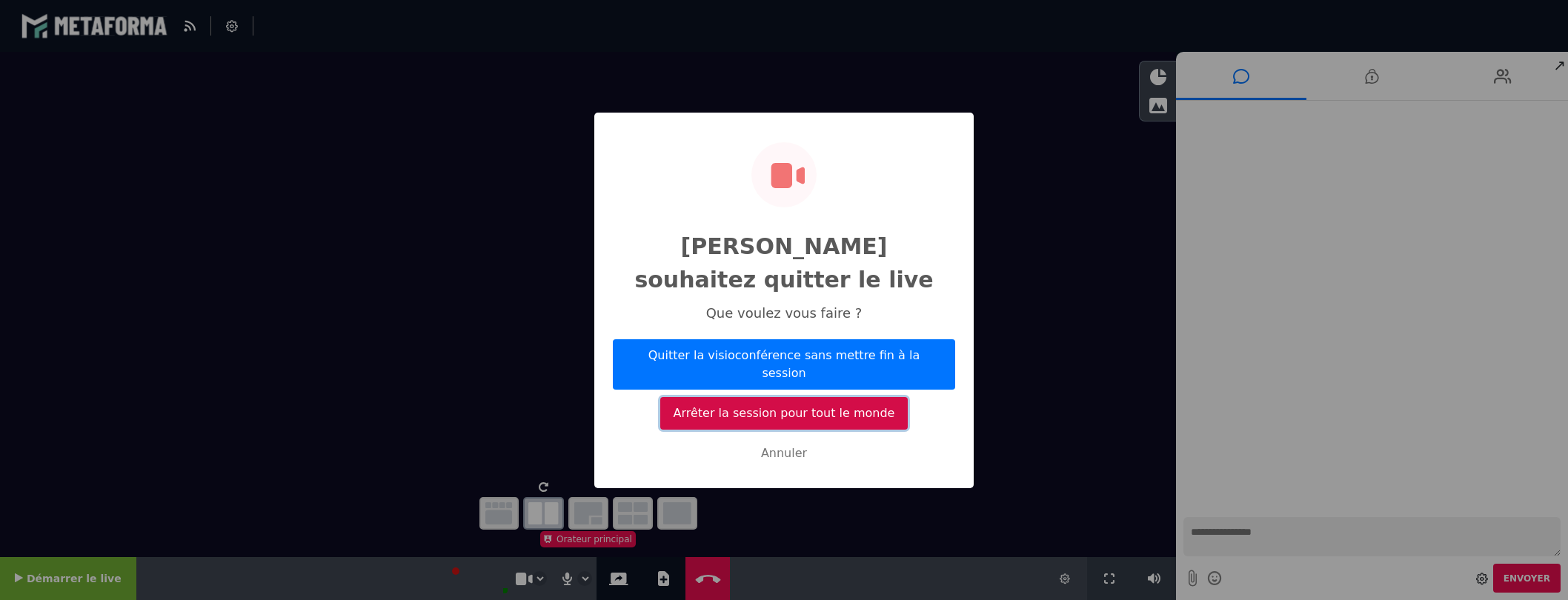
click at [766, 397] on button "Arrêter la session pour tout le monde" at bounding box center [784, 414] width 247 height 33
select select "*****"
